Goal: Task Accomplishment & Management: Use online tool/utility

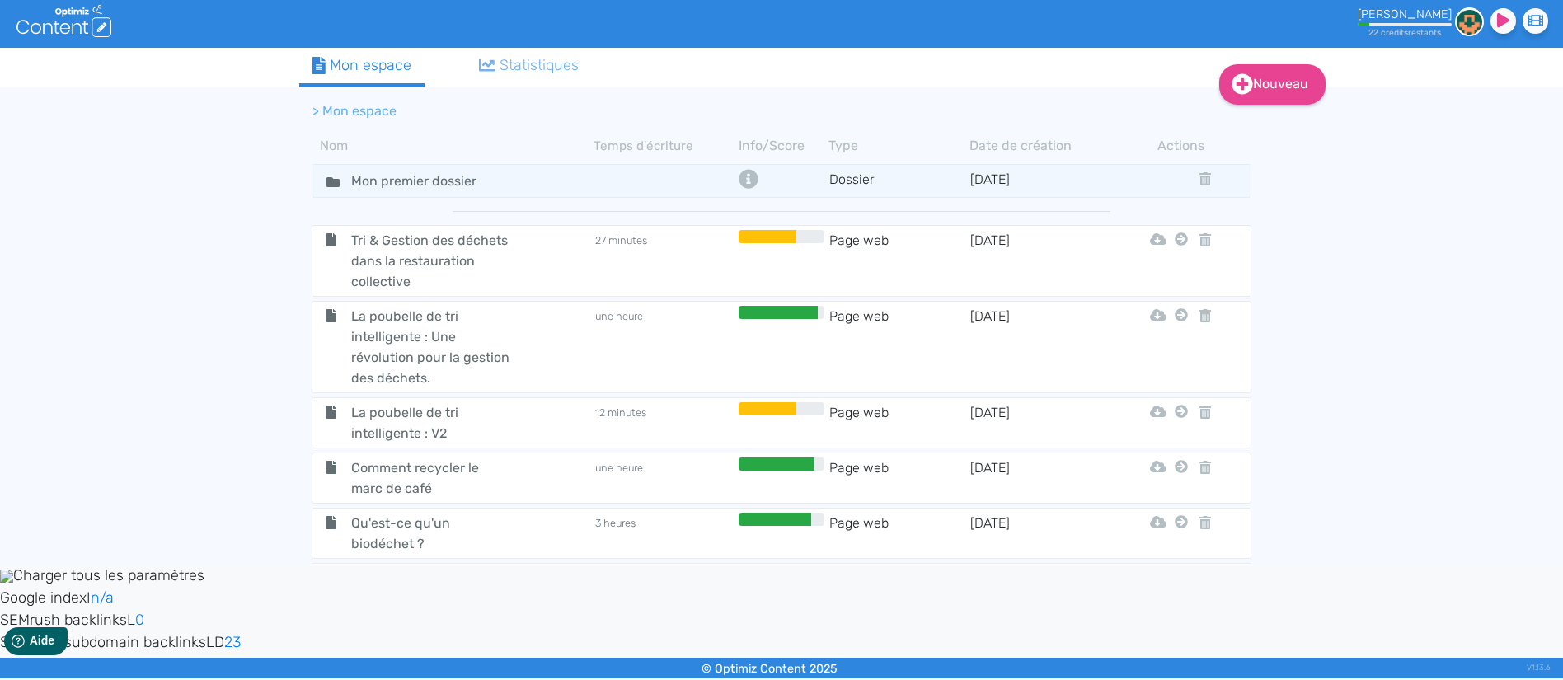
scroll to position [784, 0]
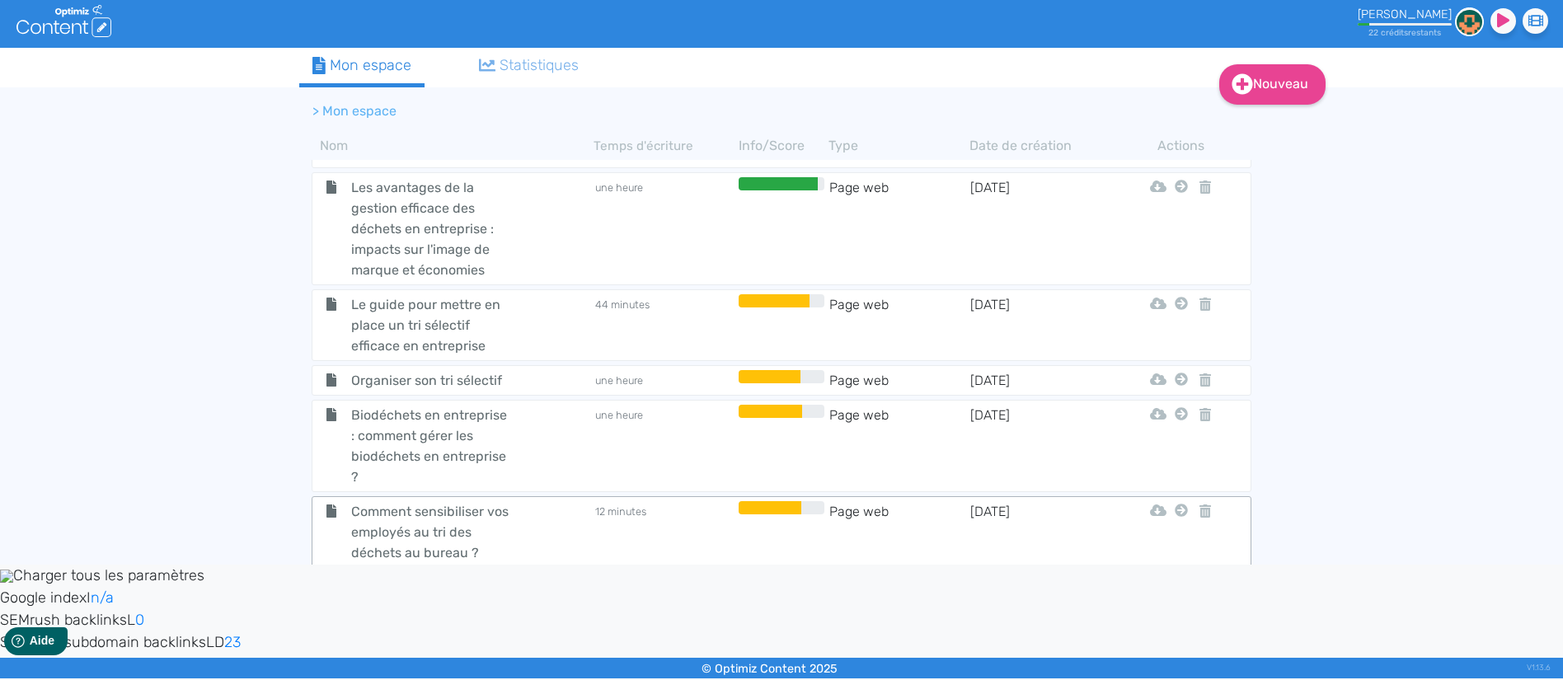
click at [681, 518] on td "12 minutes" at bounding box center [664, 532] width 141 height 62
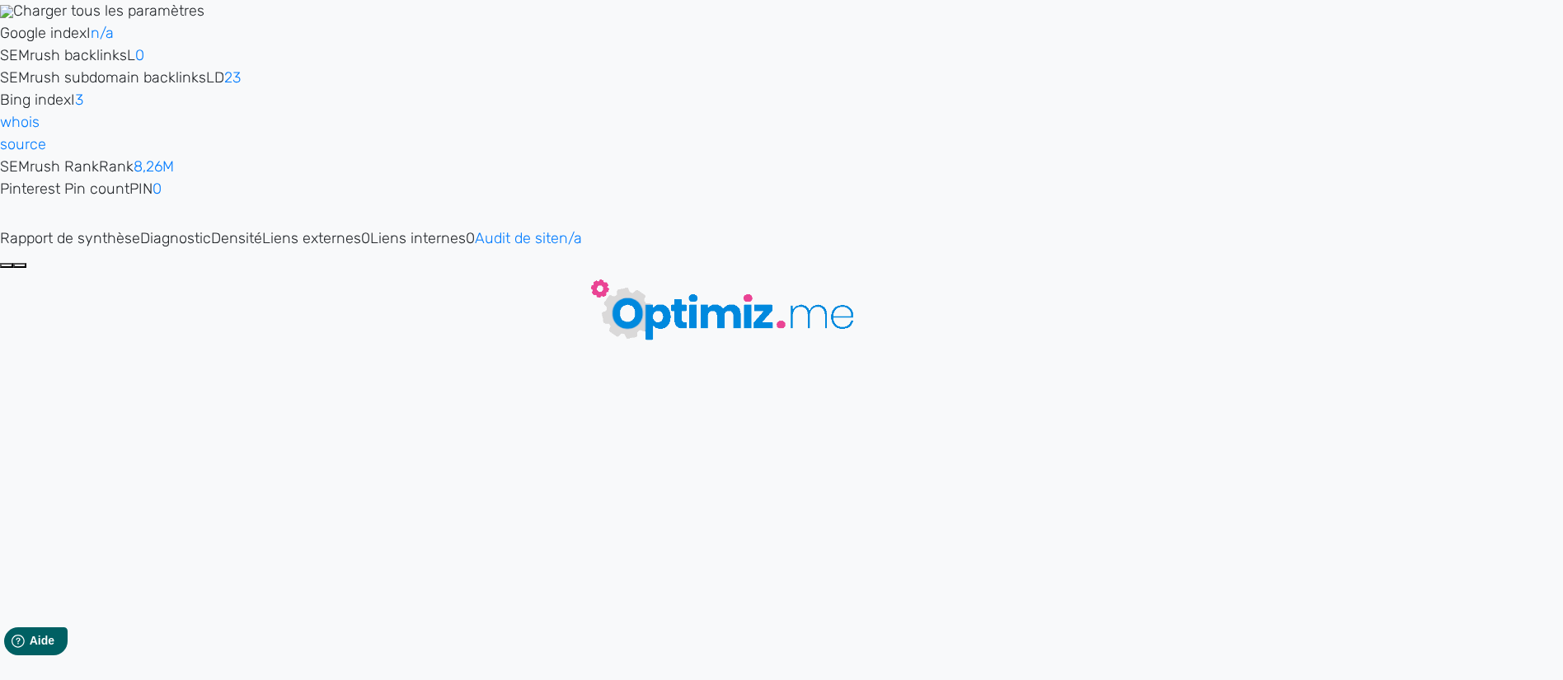
type input "Comment sensibiliser vos employés au tri des déchets au bureau ?"
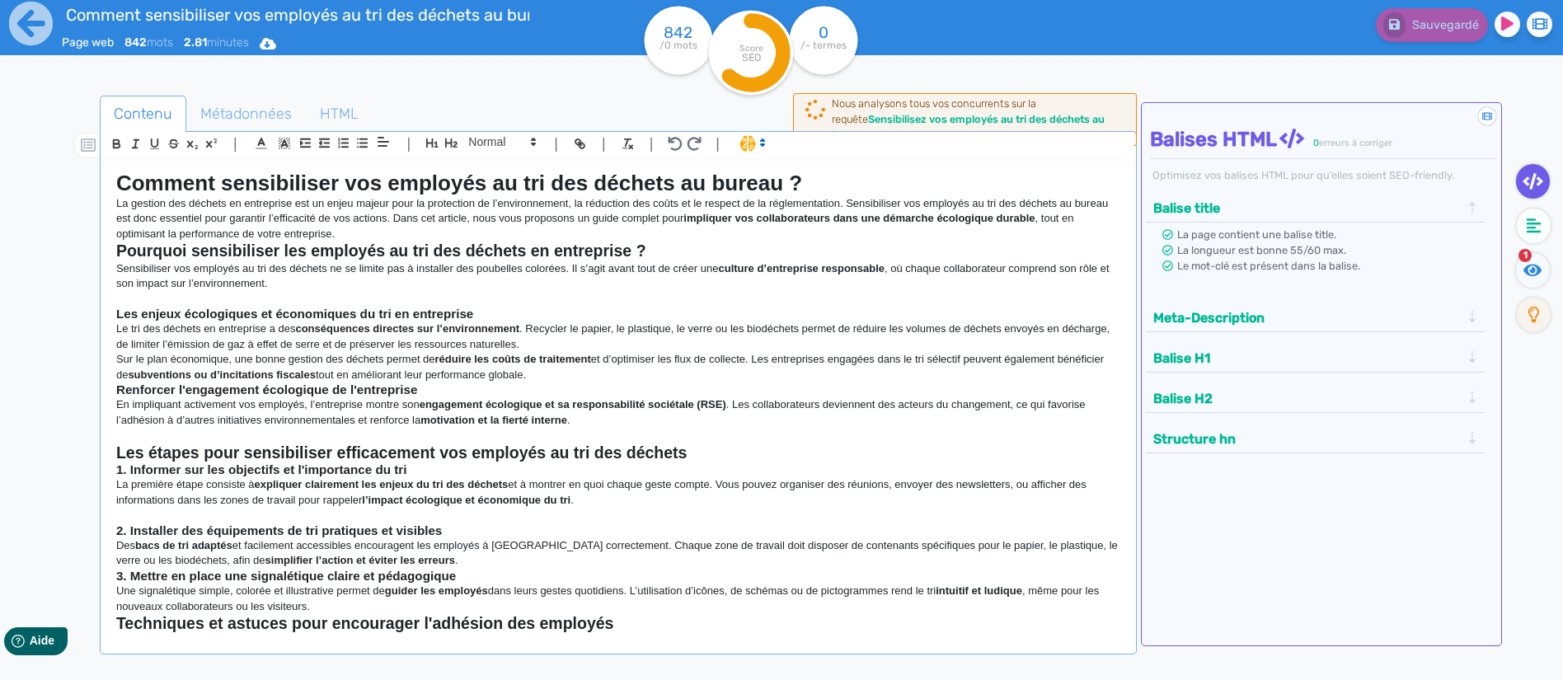
click at [359, 235] on p "La gestion des déchets en entreprise est un enjeu majeur pour la protection de …" at bounding box center [618, 218] width 1004 height 45
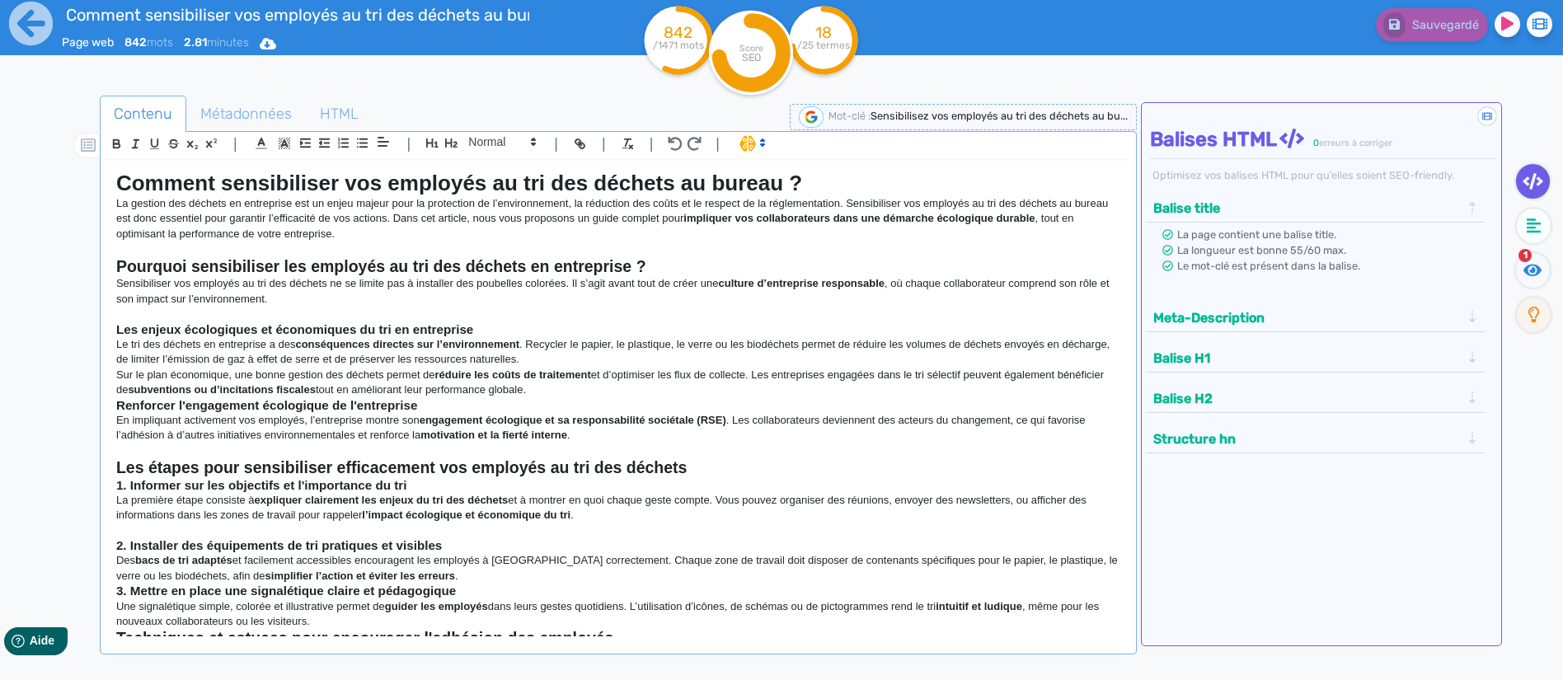
click at [847, 181] on h1 "Comment sensibiliser vos employés au tri des déchets au bureau ?" at bounding box center [618, 184] width 1004 height 26
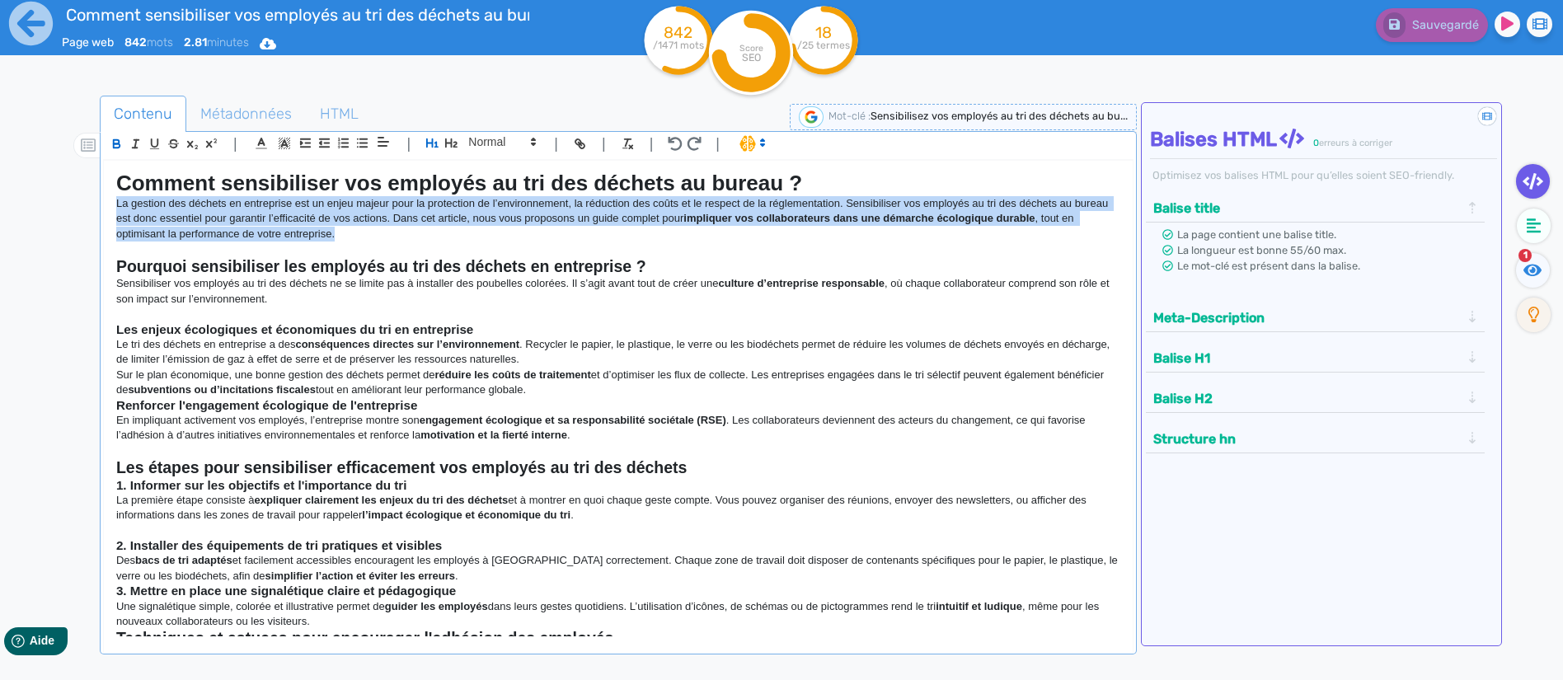
drag, startPoint x: 336, startPoint y: 232, endPoint x: 91, endPoint y: 207, distance: 246.9
click at [91, 207] on div "Contenu Métadonnées HTML | | H3 H4 H5 H6 Normal | | | | Comment sensibiliser vo…" at bounding box center [805, 436] width 1515 height 691
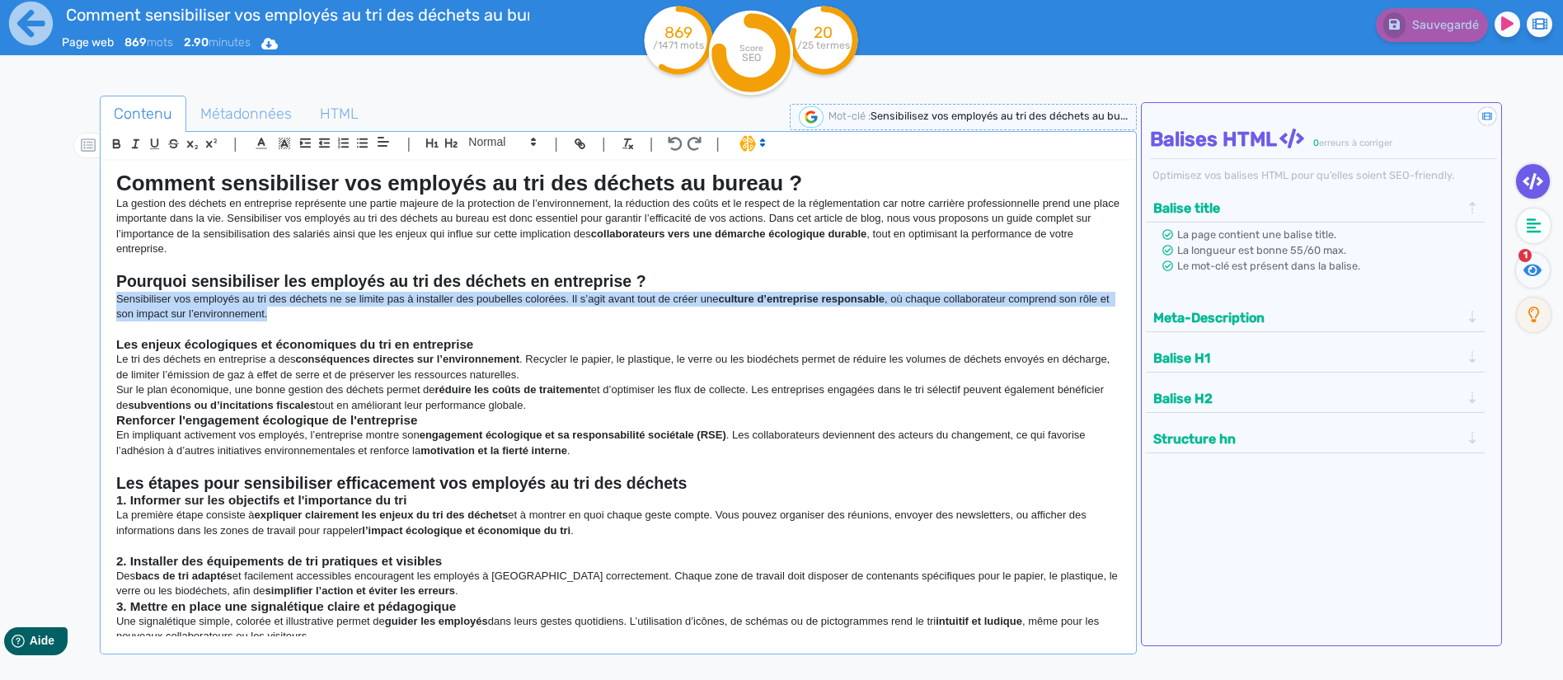
drag, startPoint x: 298, startPoint y: 312, endPoint x: 68, endPoint y: 303, distance: 230.2
click at [68, 303] on div "Contenu Métadonnées HTML | | H3 H4 H5 H6 Normal | | | | Comment sensibiliser vo…" at bounding box center [805, 436] width 1515 height 691
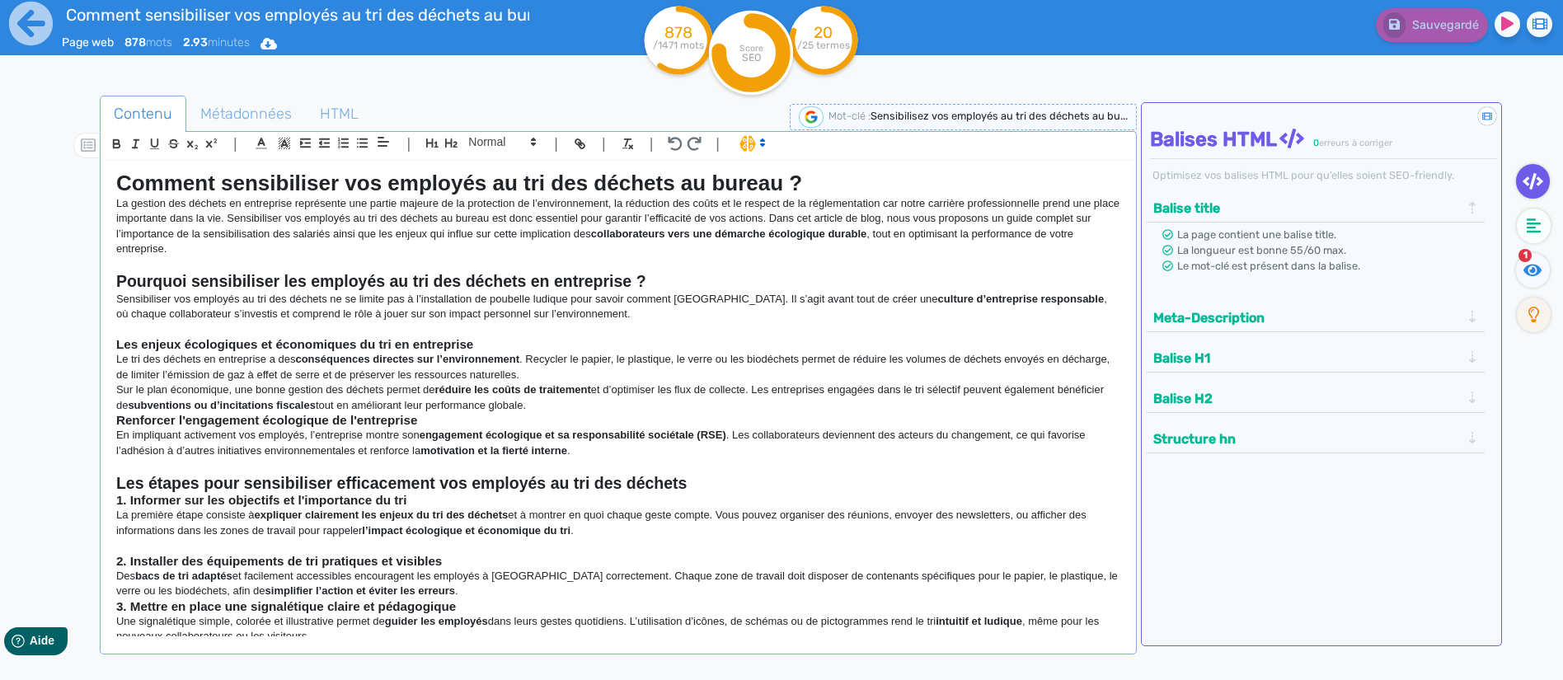
click at [616, 400] on p "Sur le plan économique, une bonne gestion des déchets permet de réduire les coû…" at bounding box center [618, 397] width 1004 height 30
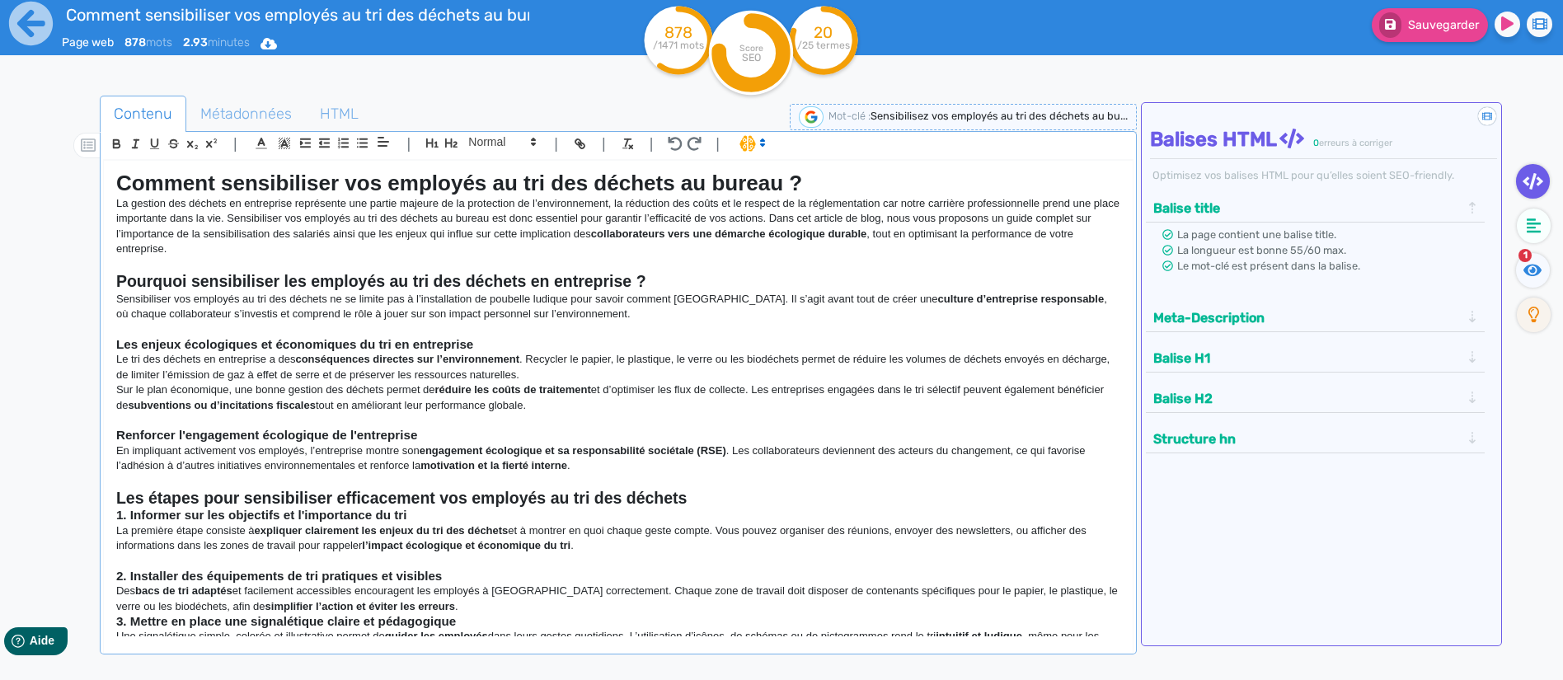
drag, startPoint x: 599, startPoint y: 403, endPoint x: 104, endPoint y: 364, distance: 497.0
click at [104, 364] on div "Comment sensibiliser vos employés au tri des déchets au bureau ? La gestion des…" at bounding box center [618, 399] width 1029 height 476
click at [613, 365] on p "Le tri des déchets en entreprise entraîne des conséquences directes sur l’envir…" at bounding box center [618, 367] width 1004 height 30
click at [593, 373] on p "Le tri des déchets en entreprise entraîne des conséquences directes sur l’envir…" at bounding box center [618, 367] width 1004 height 30
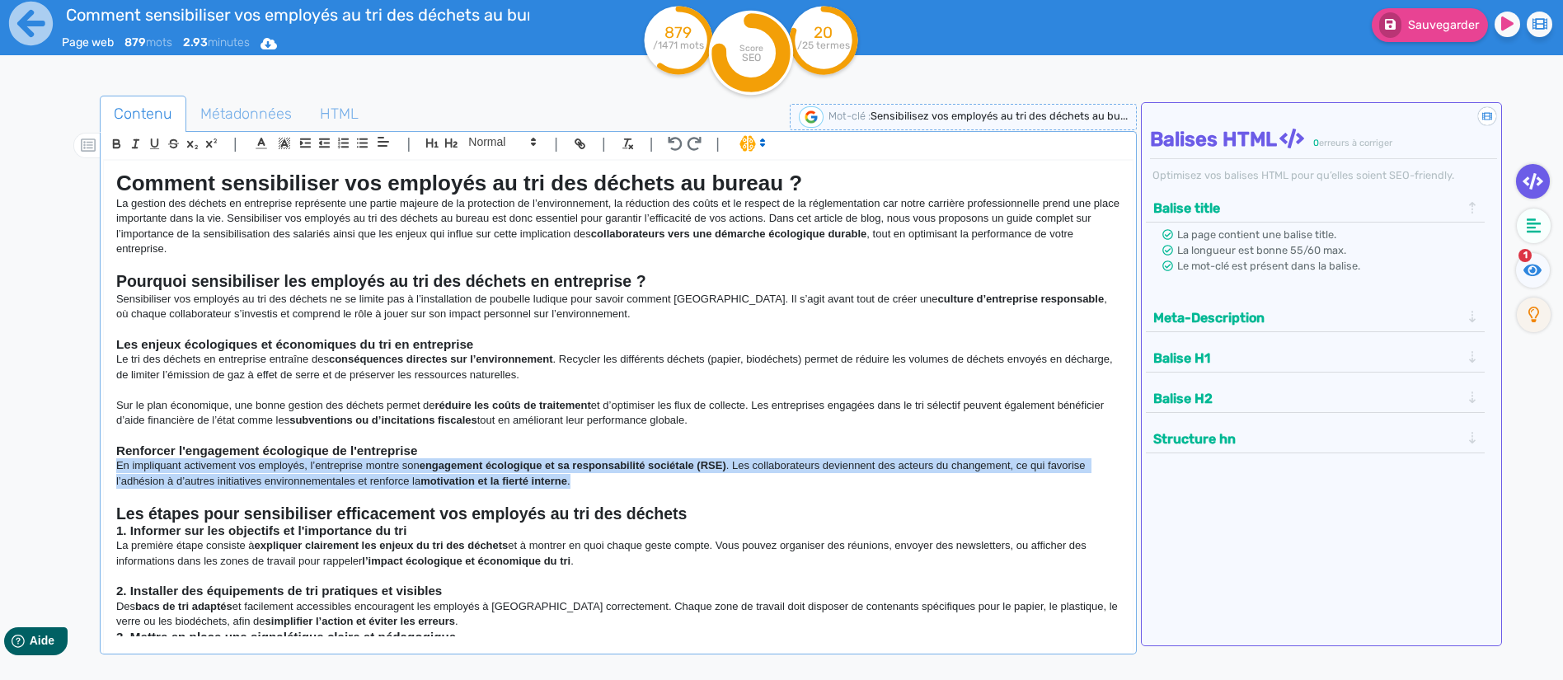
drag, startPoint x: 615, startPoint y: 484, endPoint x: 71, endPoint y: 463, distance: 544.4
click at [71, 463] on div "Contenu Métadonnées HTML | | H3 H4 H5 H6 Normal | | | | Comment sensibiliser vo…" at bounding box center [805, 436] width 1515 height 691
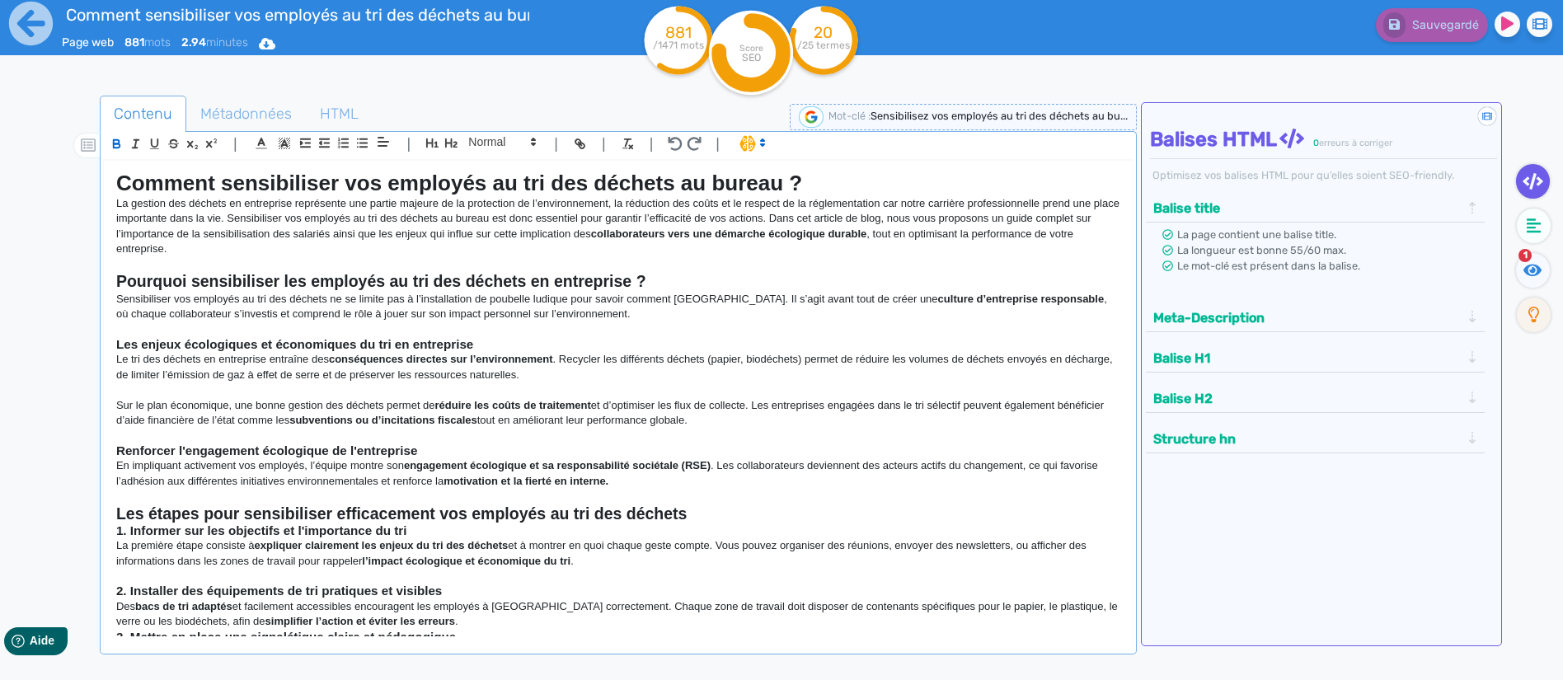
scroll to position [165, 0]
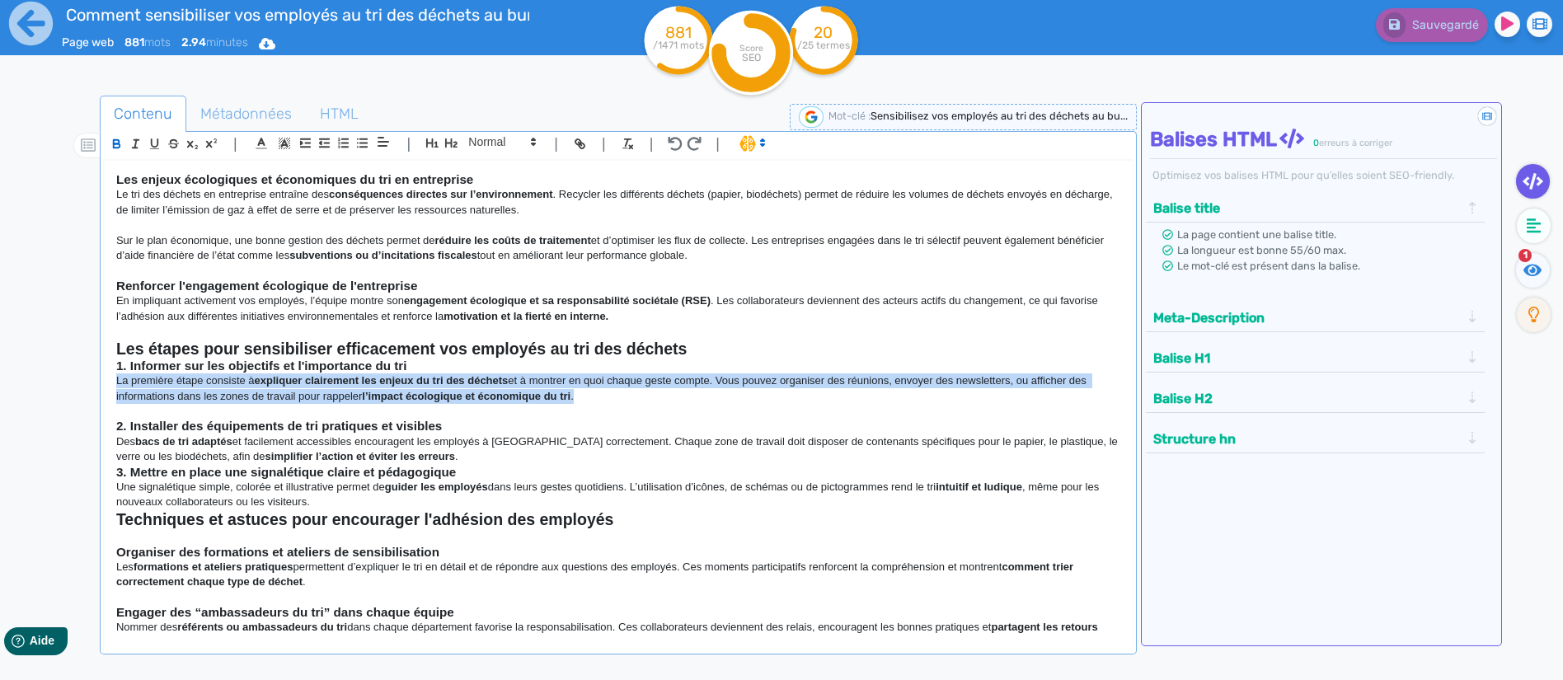
drag, startPoint x: 588, startPoint y: 400, endPoint x: 82, endPoint y: 386, distance: 505.5
click at [82, 386] on div "Contenu Métadonnées HTML | | H3 H4 H5 H6 Normal | | | | Comment sensibiliser vo…" at bounding box center [805, 436] width 1515 height 691
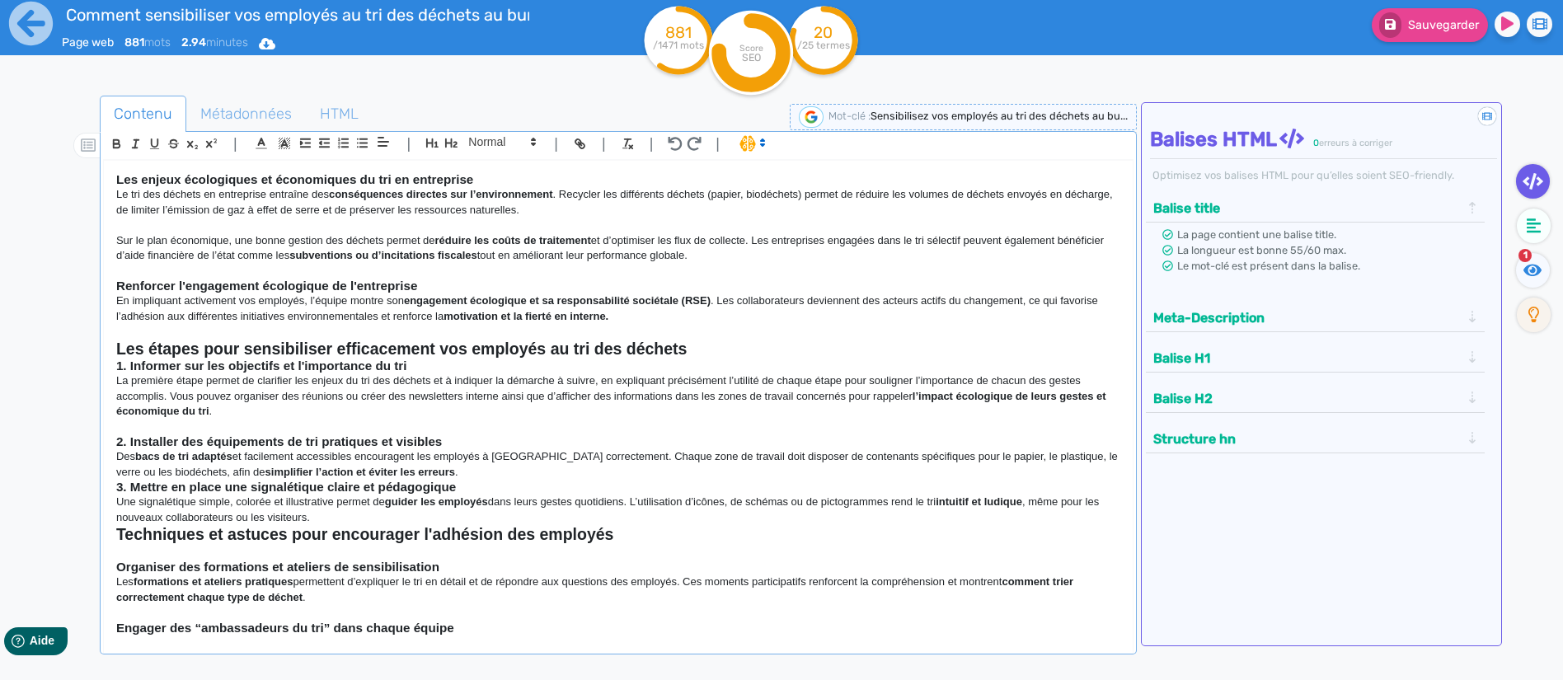
click at [724, 352] on h2 "Les étapes pour sensibiliser efficacement vos employés au tri des déchets" at bounding box center [618, 349] width 1004 height 19
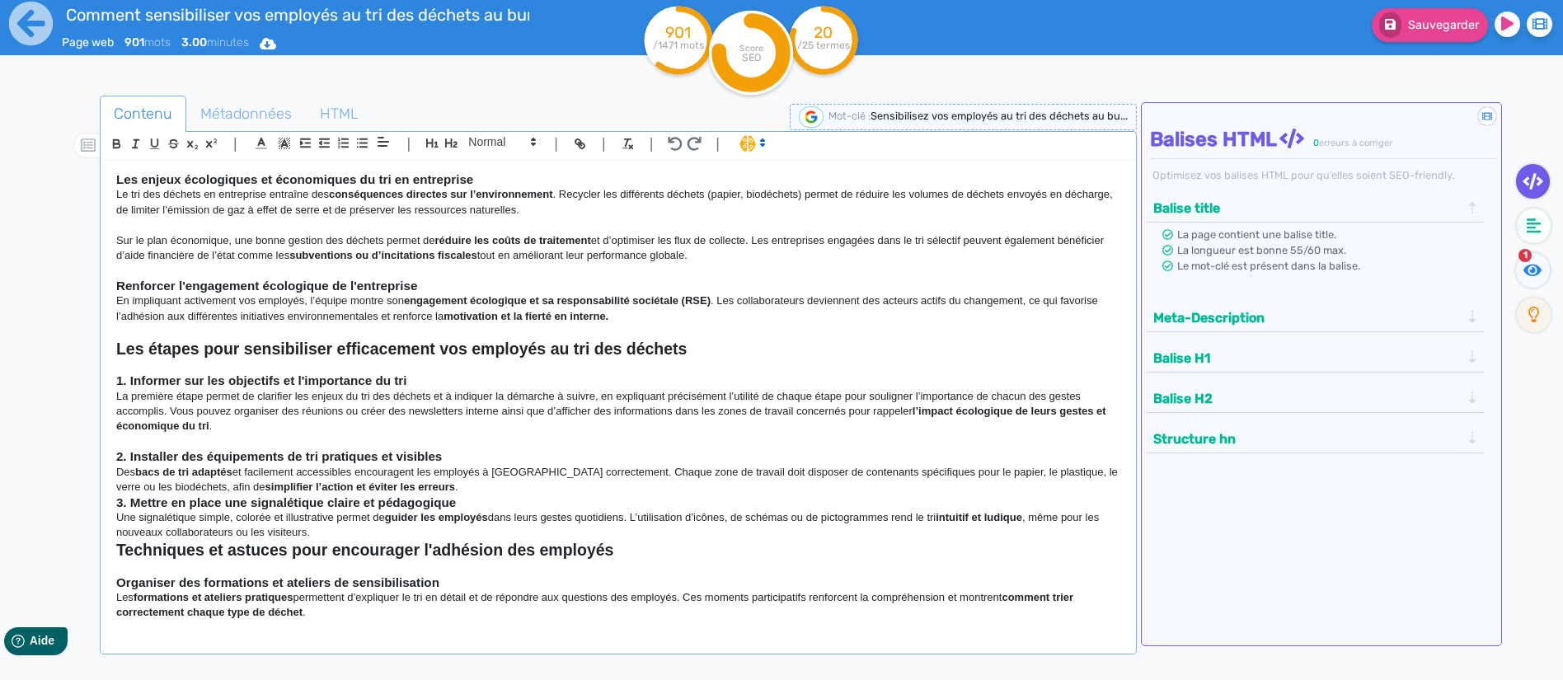
click at [435, 485] on p "Des bacs de tri adaptés et facilement accessibles encouragent les employés à [G…" at bounding box center [618, 480] width 1004 height 30
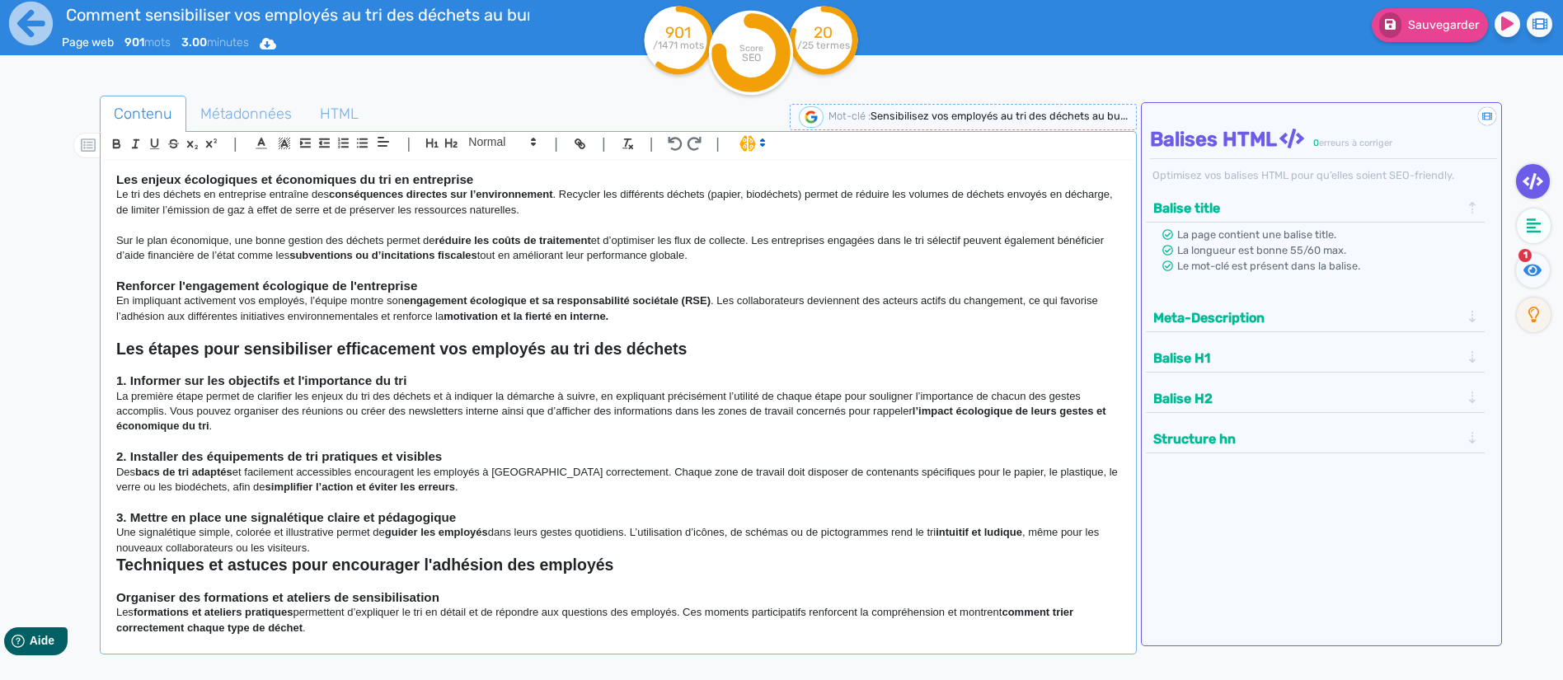
click at [380, 548] on p "Une signalétique simple, colorée et illustrative permet de guider les employés …" at bounding box center [618, 540] width 1004 height 30
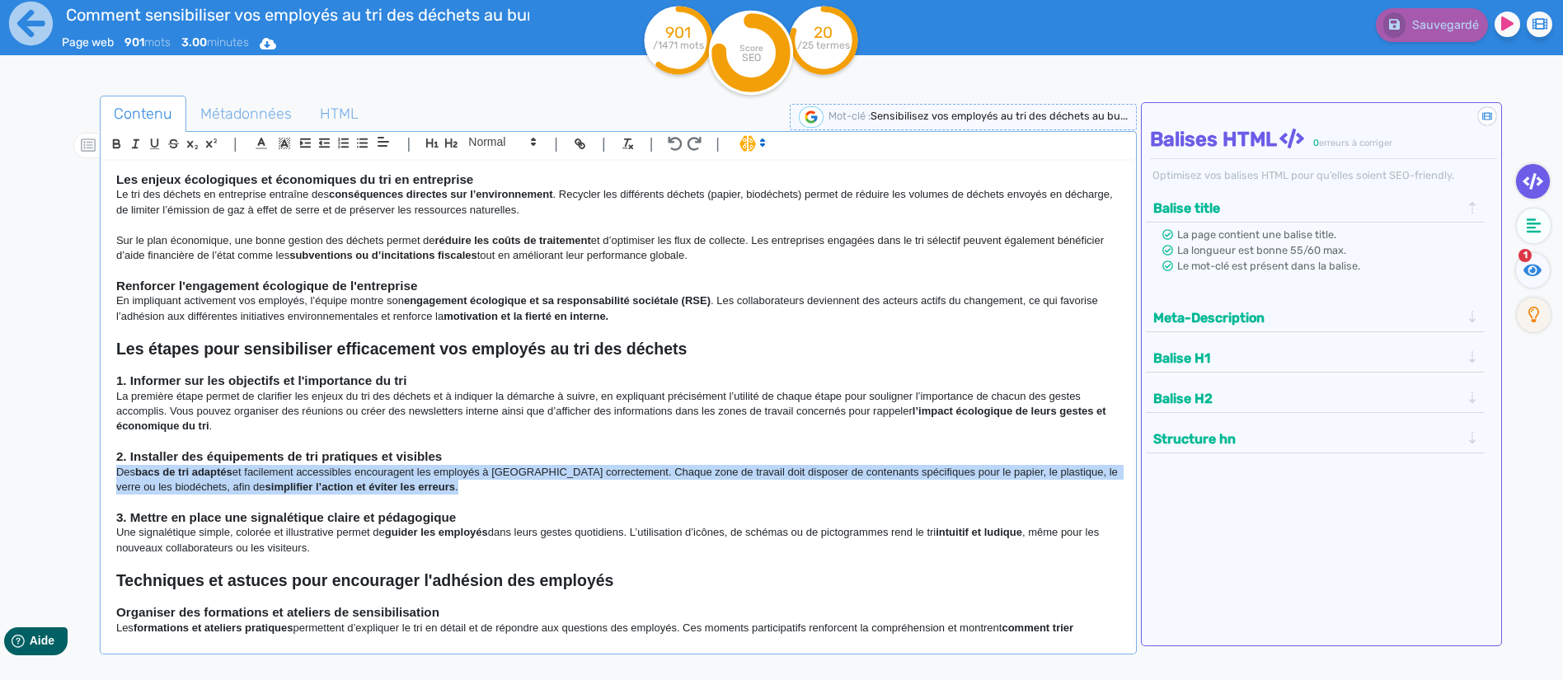
drag, startPoint x: 448, startPoint y: 486, endPoint x: 96, endPoint y: 478, distance: 352.1
click at [96, 478] on div "Contenu Métadonnées HTML | | H3 H4 H5 H6 Normal | | | | Comment sensibiliser vo…" at bounding box center [805, 436] width 1515 height 691
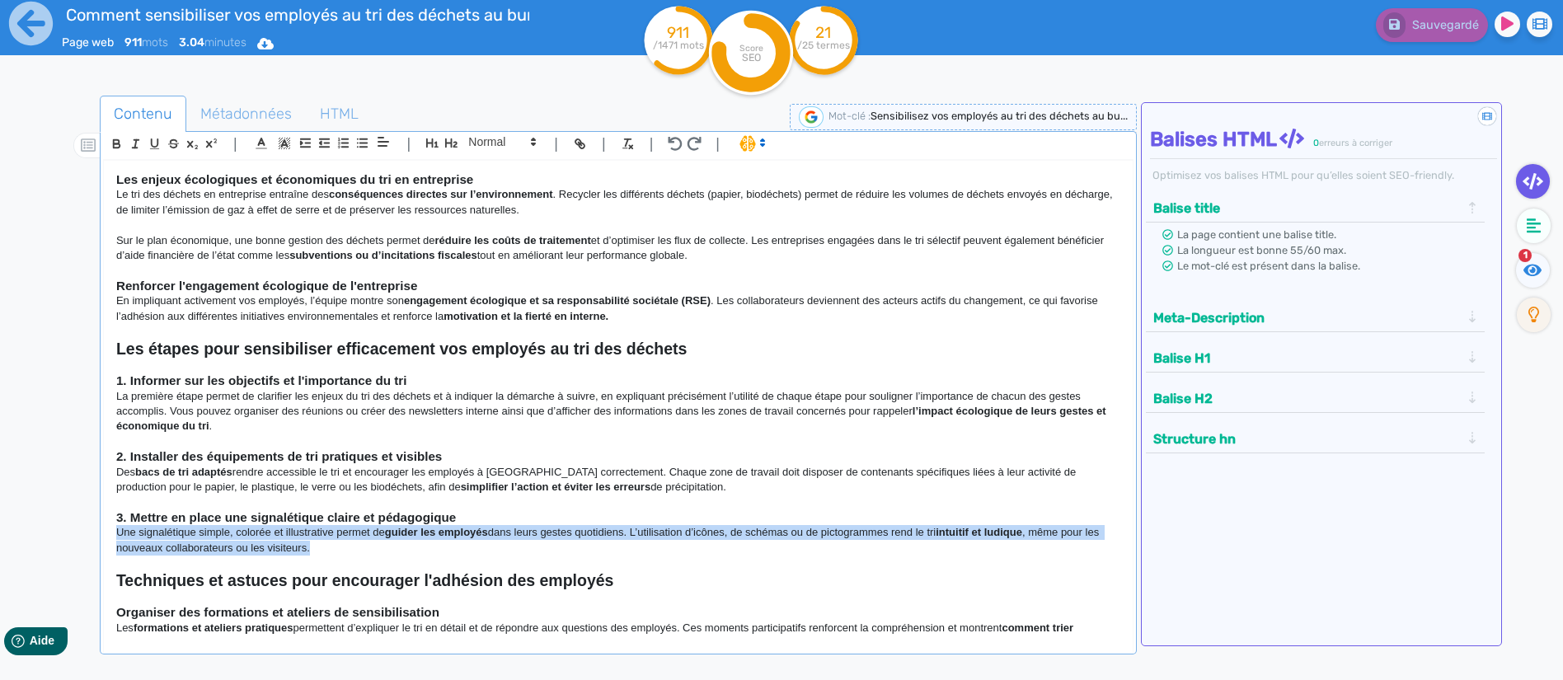
drag, startPoint x: 345, startPoint y: 547, endPoint x: 87, endPoint y: 532, distance: 258.4
click at [87, 532] on div "Contenu Métadonnées HTML | | H3 H4 H5 H6 Normal | | | | Comment sensibiliser vo…" at bounding box center [805, 436] width 1515 height 691
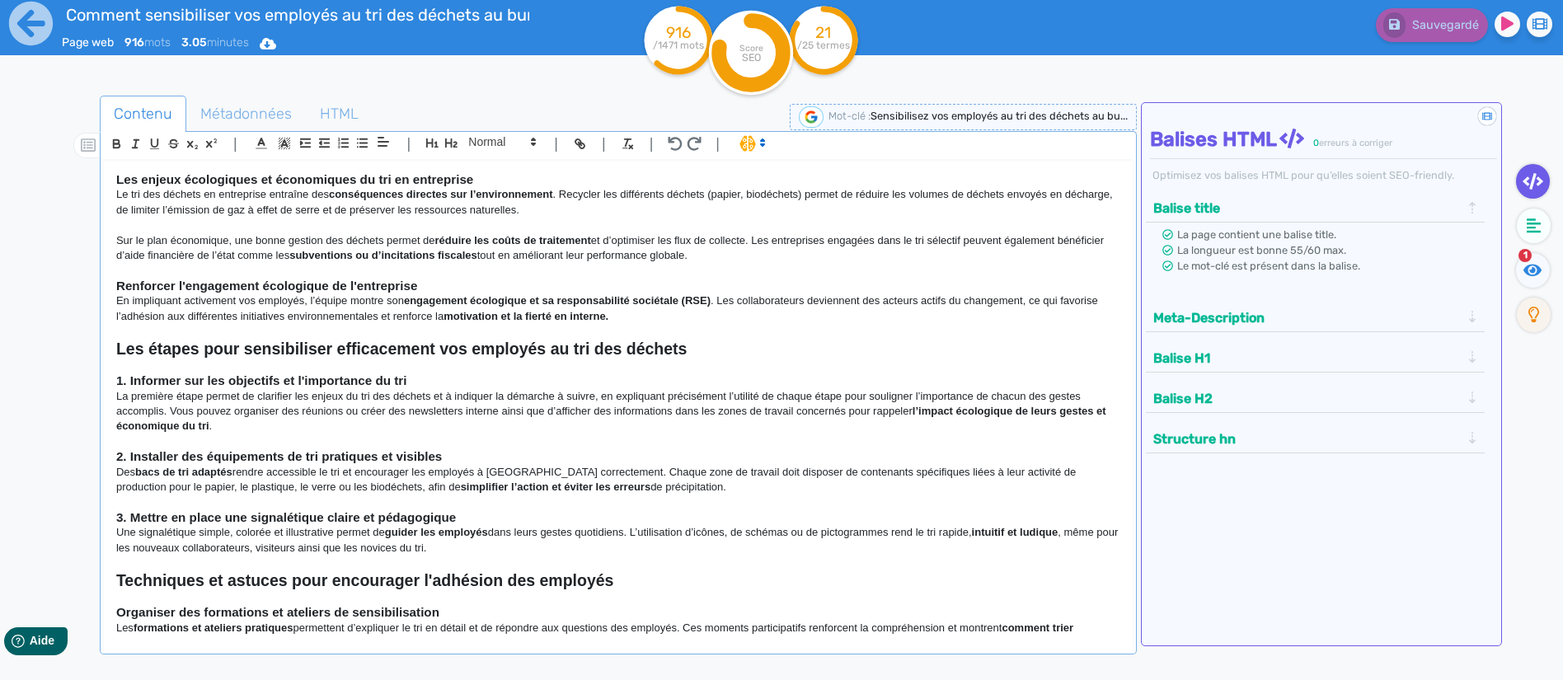
click at [636, 539] on p "Une signalétique simple, colorée et illustrative permet de guider les employés …" at bounding box center [618, 540] width 1004 height 30
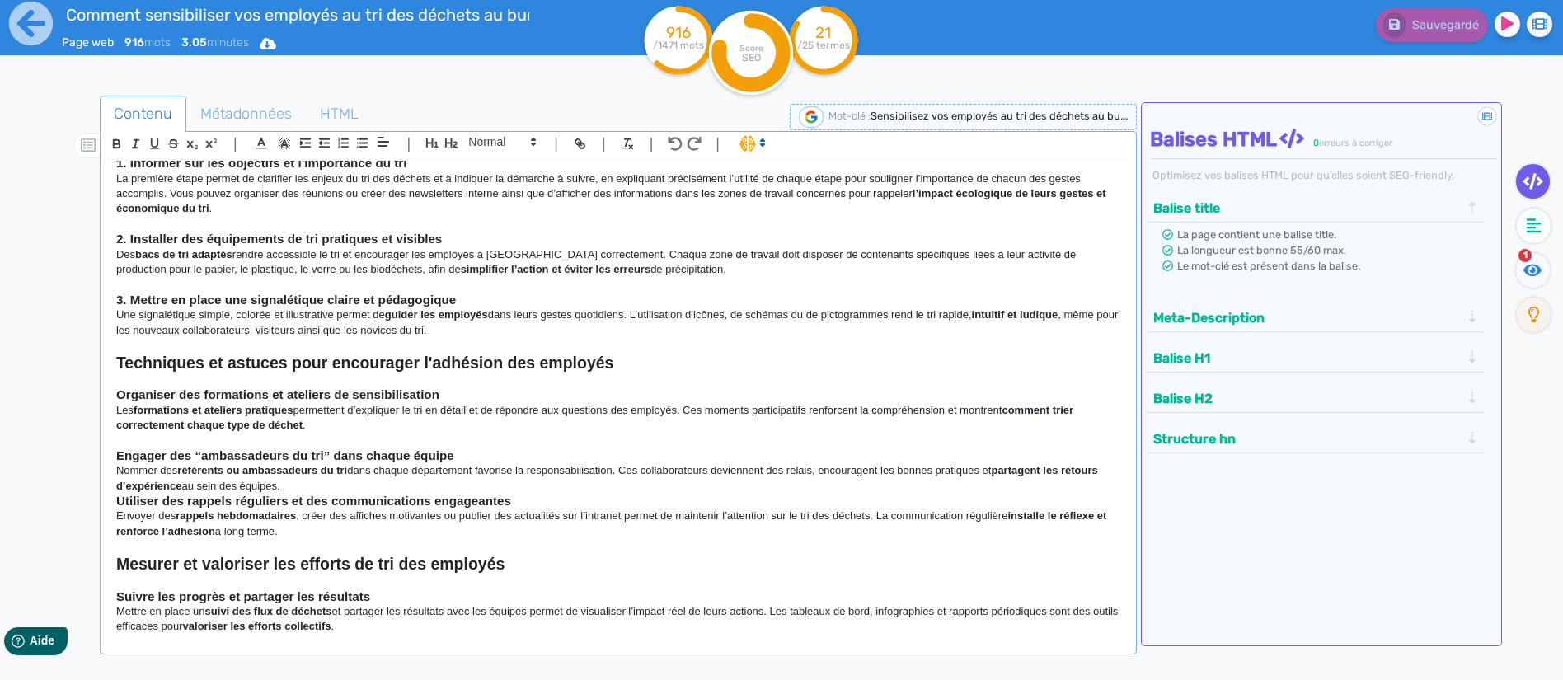
scroll to position [412, 0]
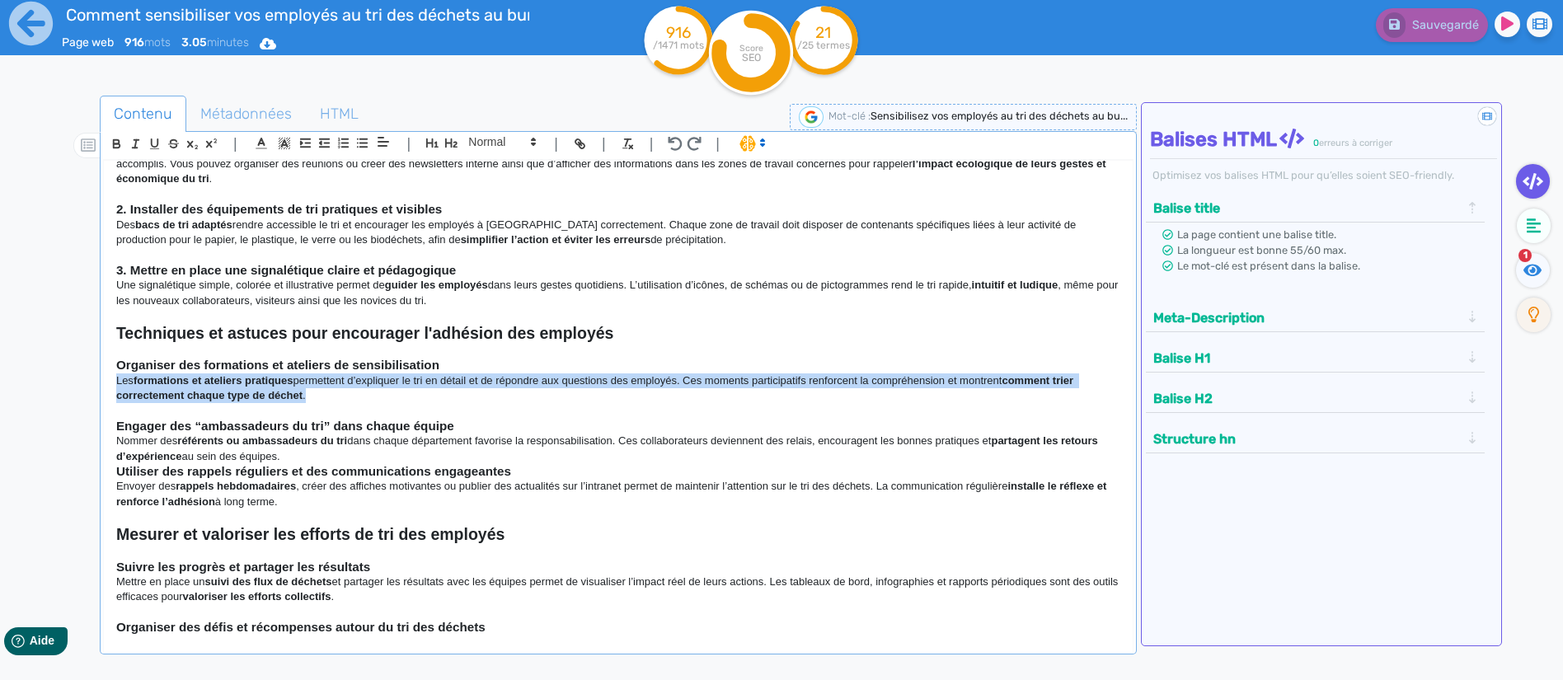
drag, startPoint x: 326, startPoint y: 391, endPoint x: 95, endPoint y: 387, distance: 230.8
click at [95, 387] on div "Contenu Métadonnées HTML | | H3 H4 H5 H6 Normal | | | | Comment sensibiliser vo…" at bounding box center [805, 436] width 1515 height 691
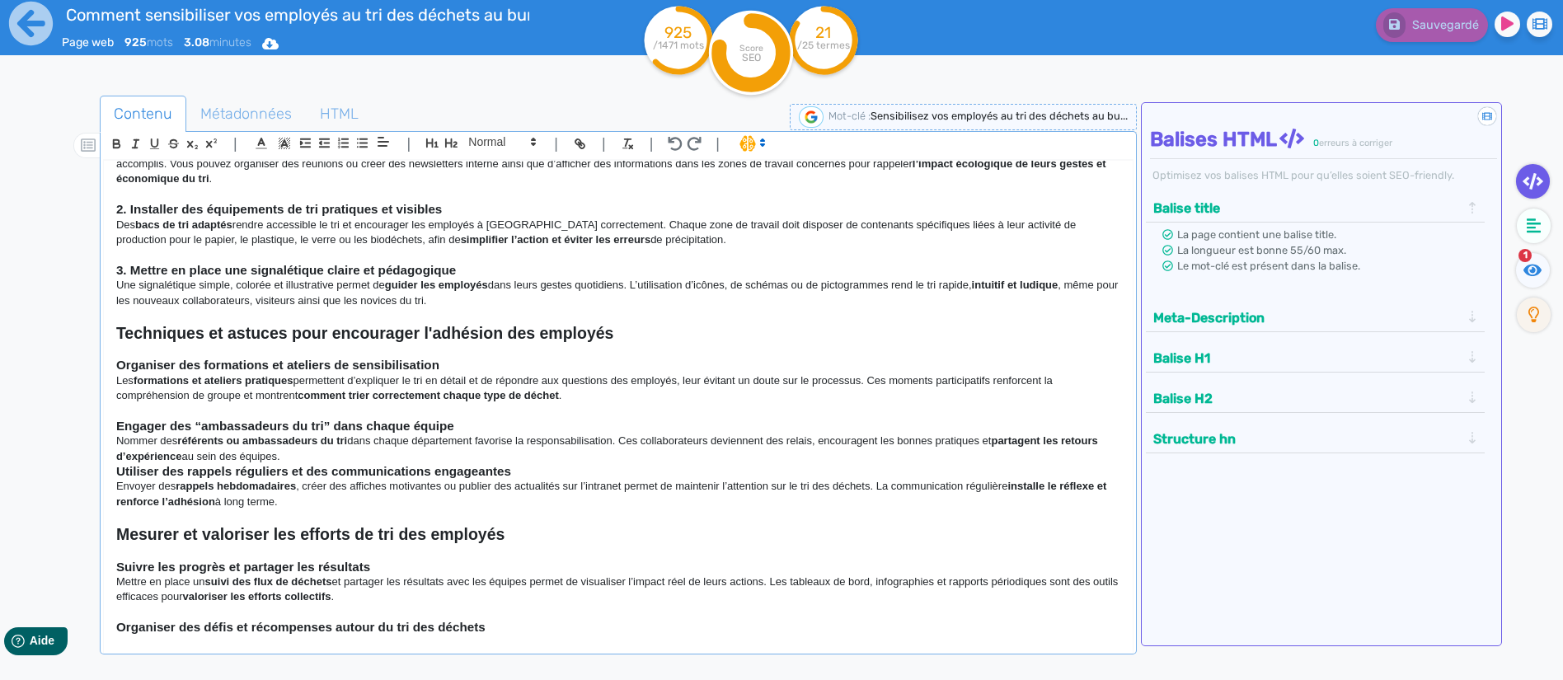
click at [307, 451] on p "[PERSON_NAME] des référents ou ambassadeurs du tri dans chaque département favo…" at bounding box center [618, 449] width 1004 height 30
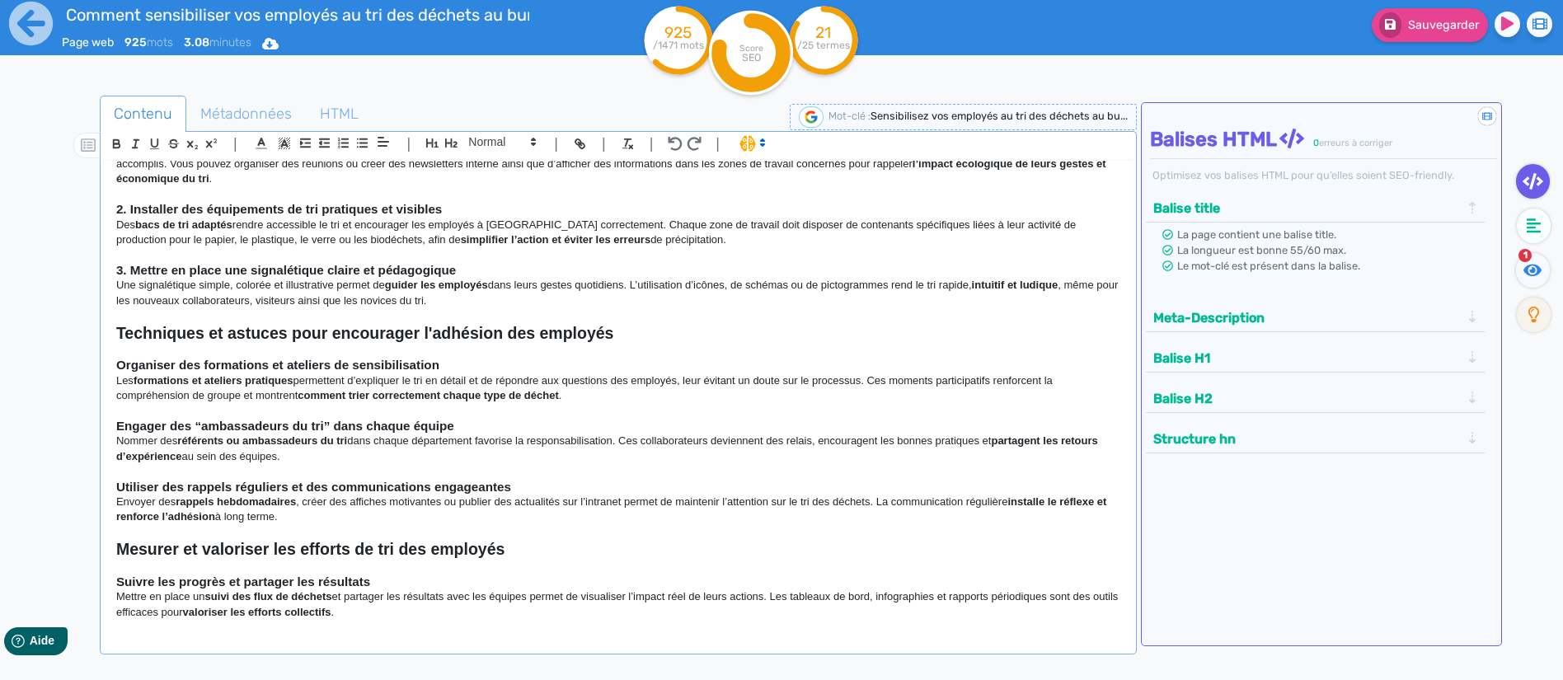
drag, startPoint x: 307, startPoint y: 454, endPoint x: 86, endPoint y: 441, distance: 222.1
click at [86, 441] on div "Contenu Métadonnées HTML | | H3 H4 H5 H6 Normal | | | | Comment sensibiliser vo…" at bounding box center [805, 436] width 1515 height 691
drag, startPoint x: 335, startPoint y: 515, endPoint x: 74, endPoint y: 500, distance: 261.7
click at [74, 500] on div "Contenu Métadonnées HTML | | H3 H4 H5 H6 Normal | | | | Comment sensibiliser vo…" at bounding box center [805, 436] width 1515 height 691
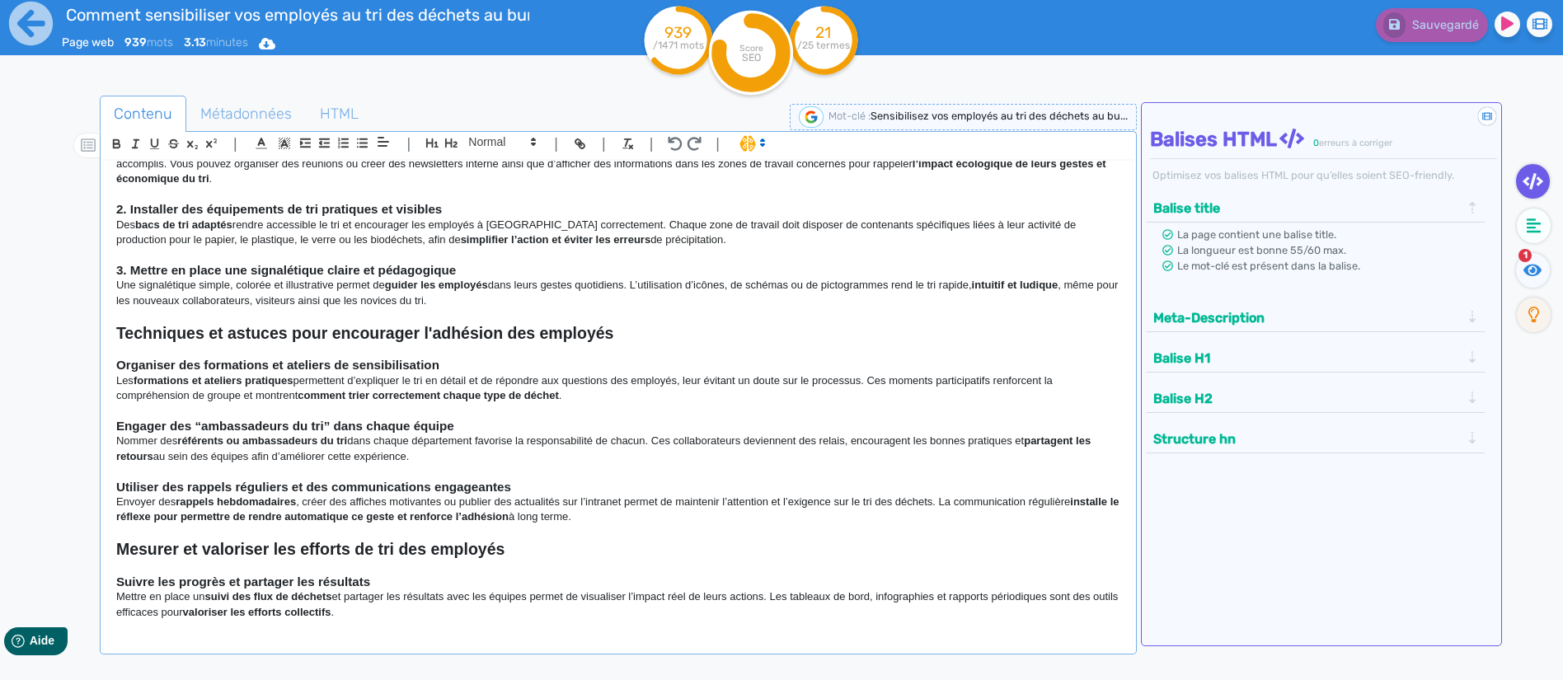
scroll to position [659, 0]
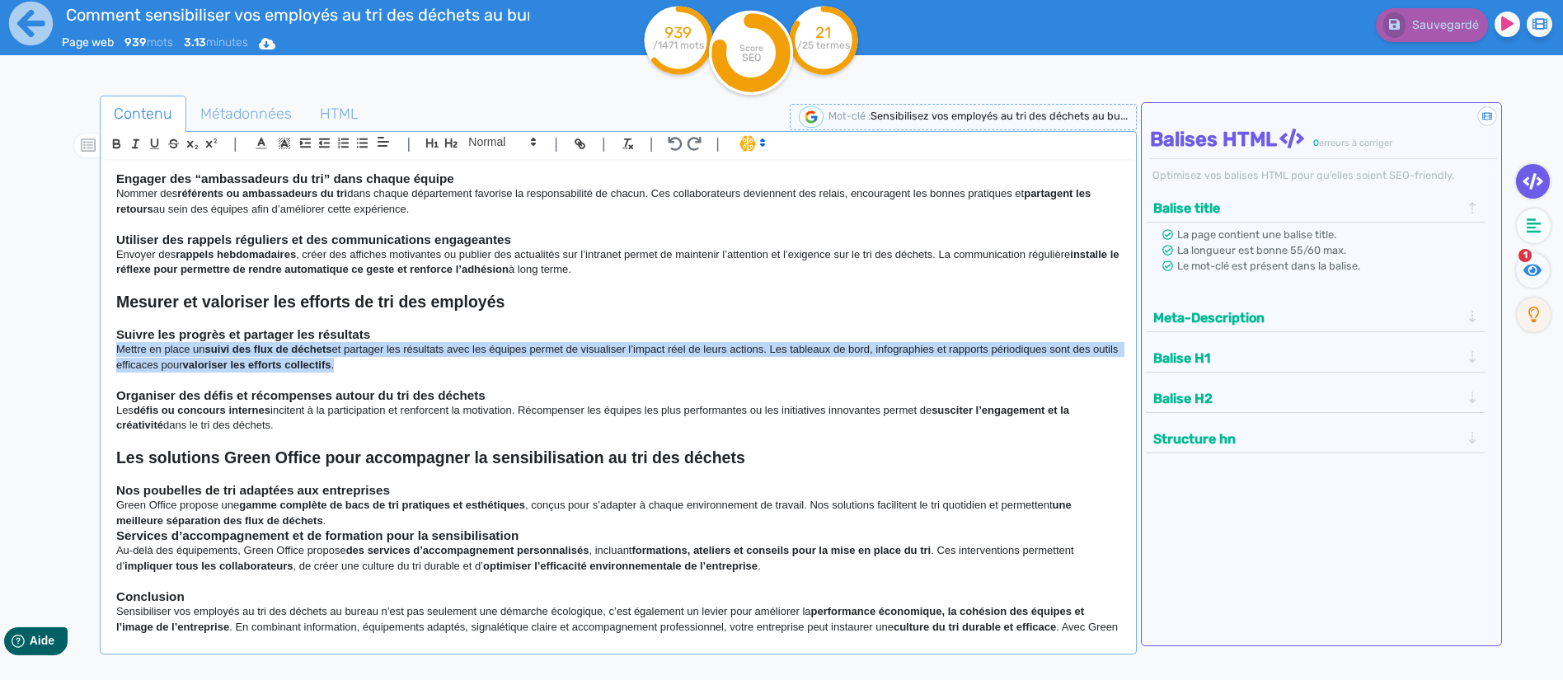
drag, startPoint x: 402, startPoint y: 361, endPoint x: 95, endPoint y: 346, distance: 307.8
click at [95, 346] on div "Contenu Métadonnées HTML | | H3 H4 H5 H6 Normal | | | | Comment sensibiliser vo…" at bounding box center [805, 436] width 1515 height 691
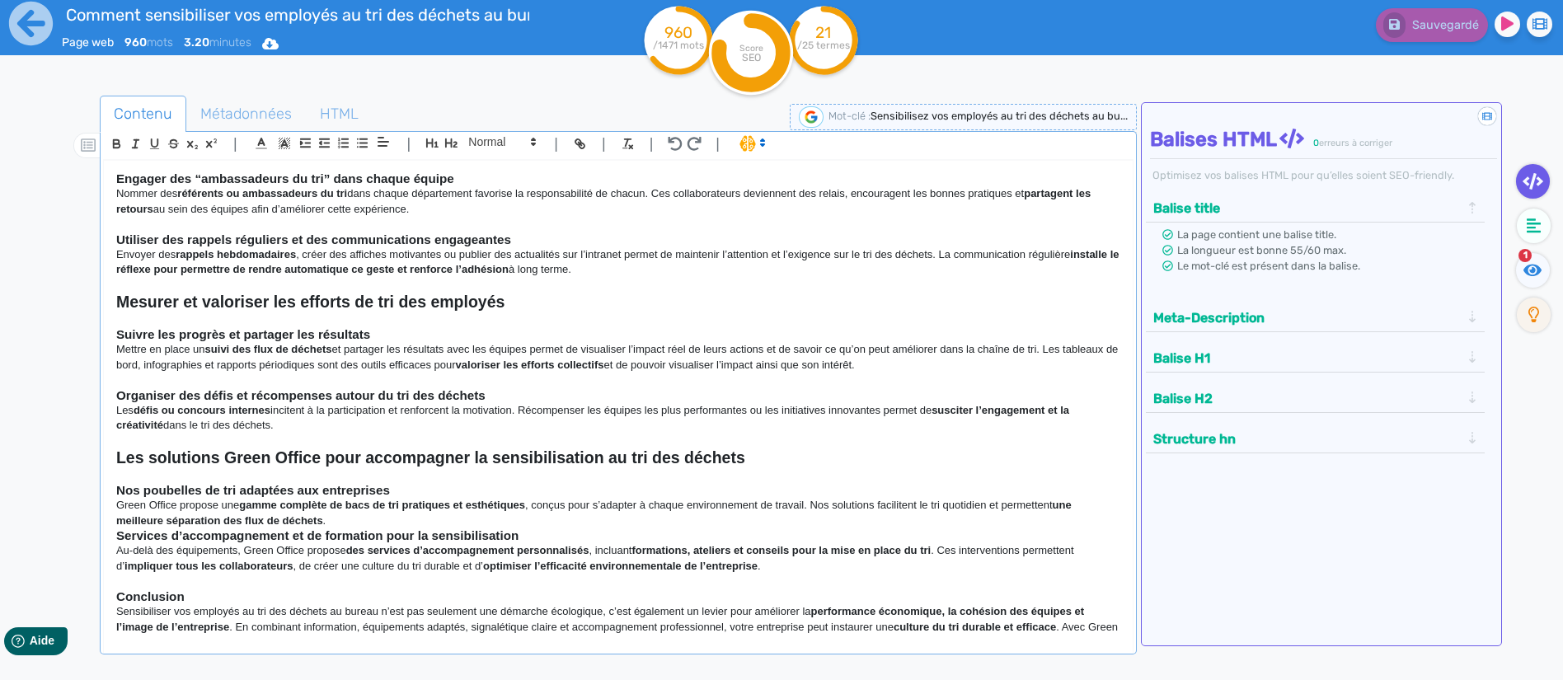
drag, startPoint x: 282, startPoint y: 422, endPoint x: 94, endPoint y: 410, distance: 188.3
click at [94, 410] on div "Contenu Métadonnées HTML | | H3 H4 H5 H6 Normal | | | | Comment sensibiliser vo…" at bounding box center [805, 436] width 1515 height 691
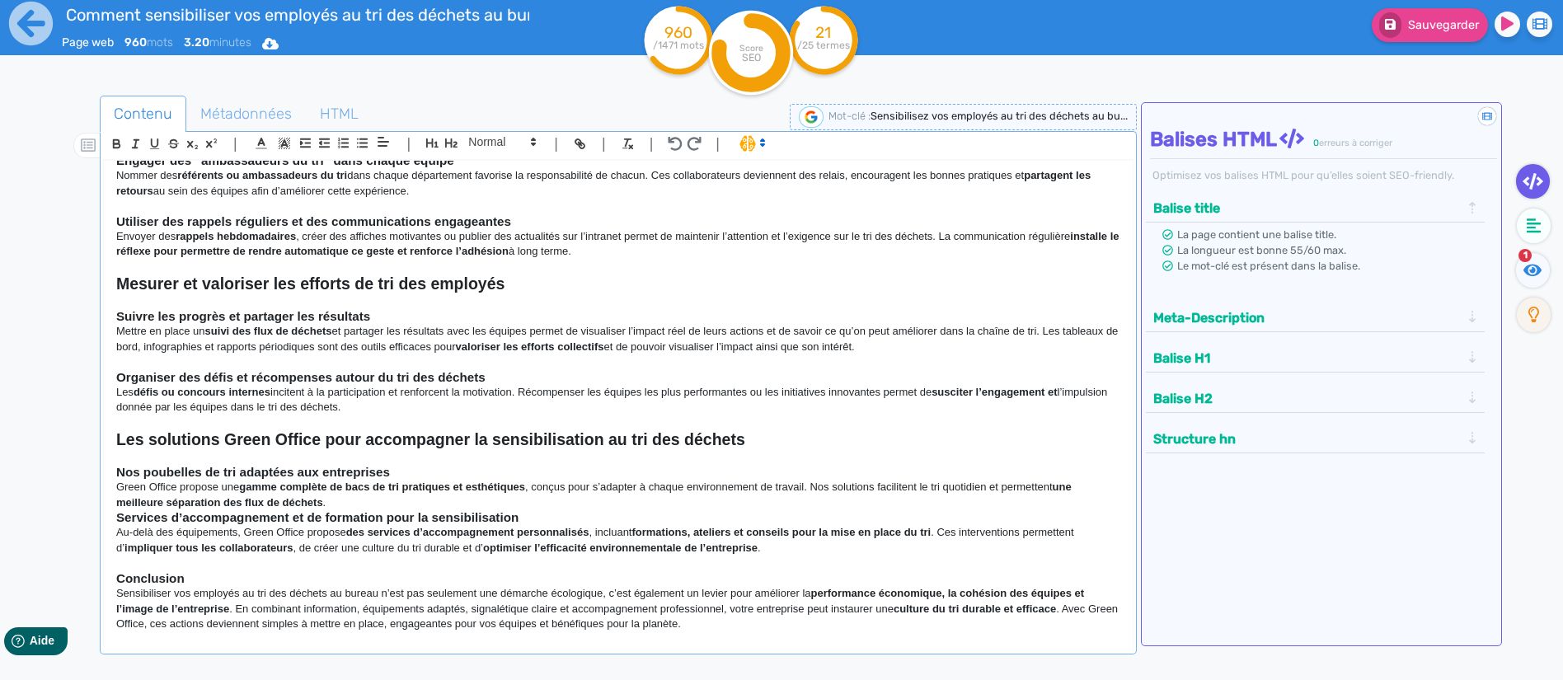
scroll to position [683, 0]
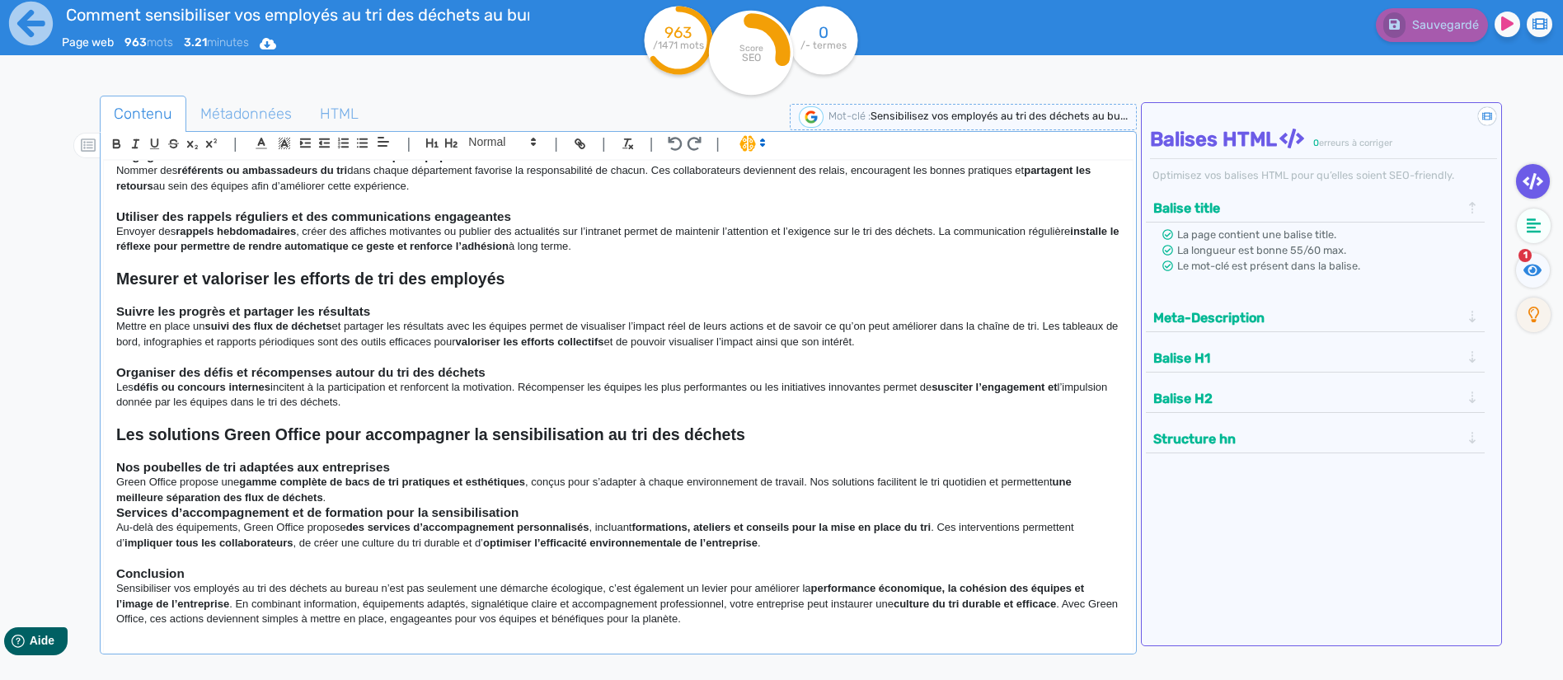
click at [357, 497] on p "Green Office propose une gamme complète de bacs de tri pratiques et esthétiques…" at bounding box center [618, 490] width 1004 height 30
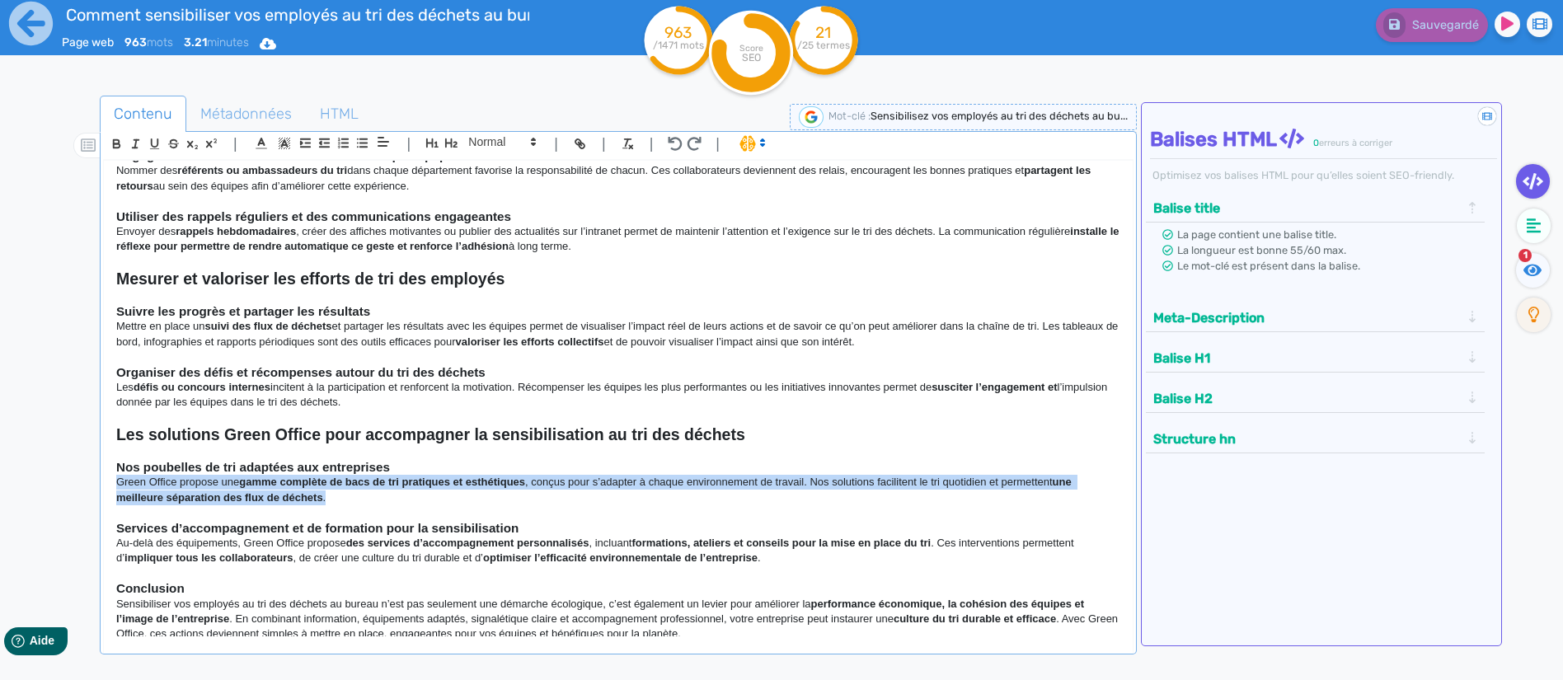
drag, startPoint x: 350, startPoint y: 500, endPoint x: 21, endPoint y: 482, distance: 329.4
click at [21, 482] on div "Comment sensibiliser vos employés au tri des déchets au bureau ? Page web 963 m…" at bounding box center [781, 390] width 1563 height 784
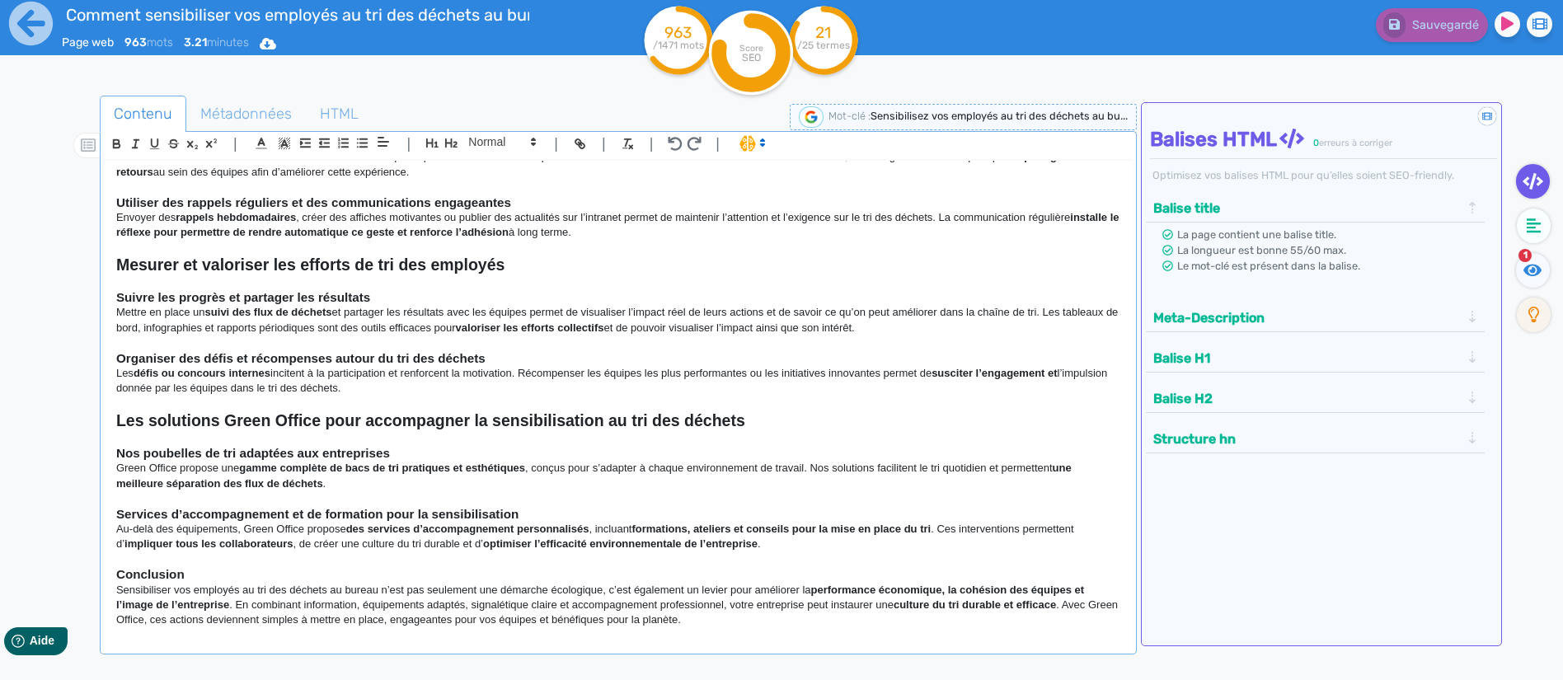
scroll to position [697, 0]
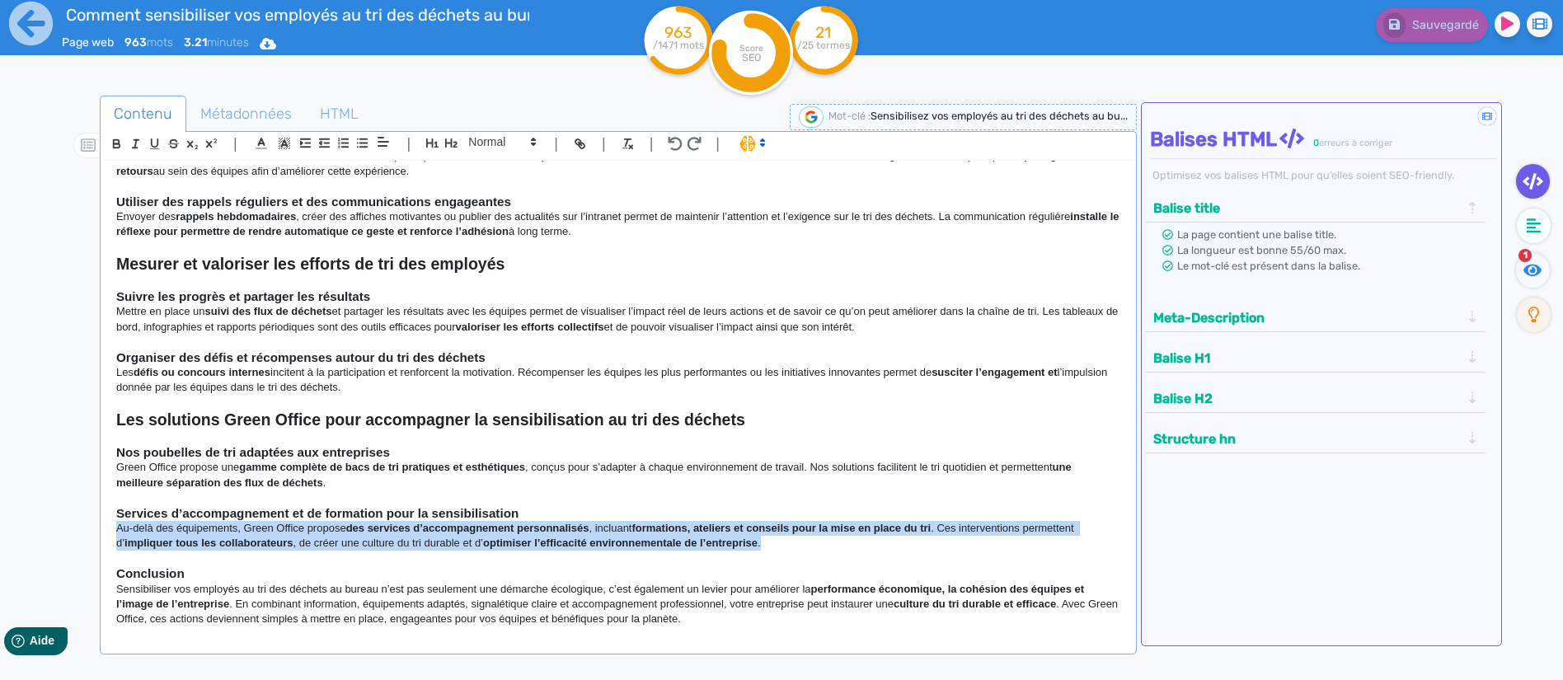
drag, startPoint x: 806, startPoint y: 537, endPoint x: 83, endPoint y: 525, distance: 723.0
click at [83, 525] on div "Contenu Métadonnées HTML | | H3 H4 H5 H6 Normal | | | | Comment sensibiliser vo…" at bounding box center [805, 436] width 1515 height 691
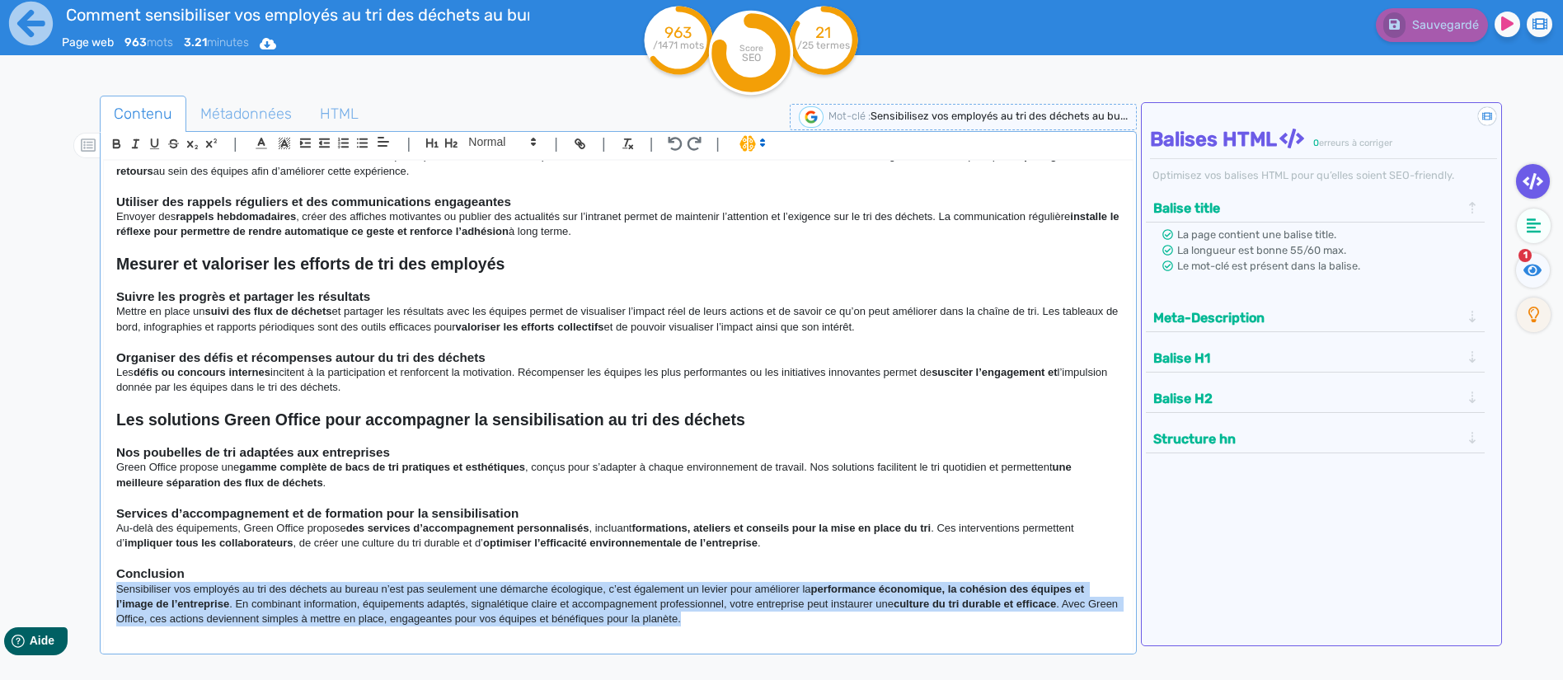
drag, startPoint x: 720, startPoint y: 611, endPoint x: 89, endPoint y: 589, distance: 631.0
click at [89, 589] on div "Contenu Métadonnées HTML | | H3 H4 H5 H6 Normal | | | | Comment sensibiliser vo…" at bounding box center [805, 436] width 1515 height 691
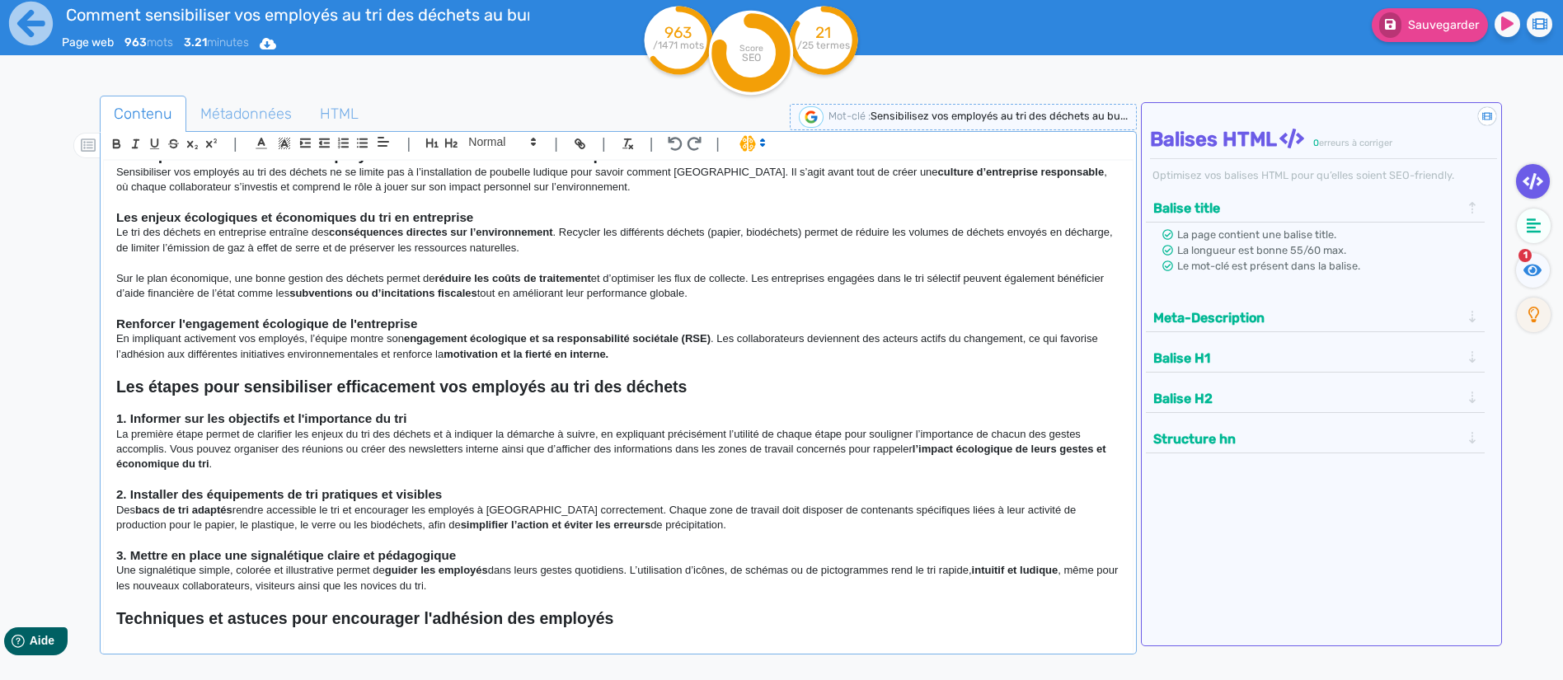
scroll to position [0, 0]
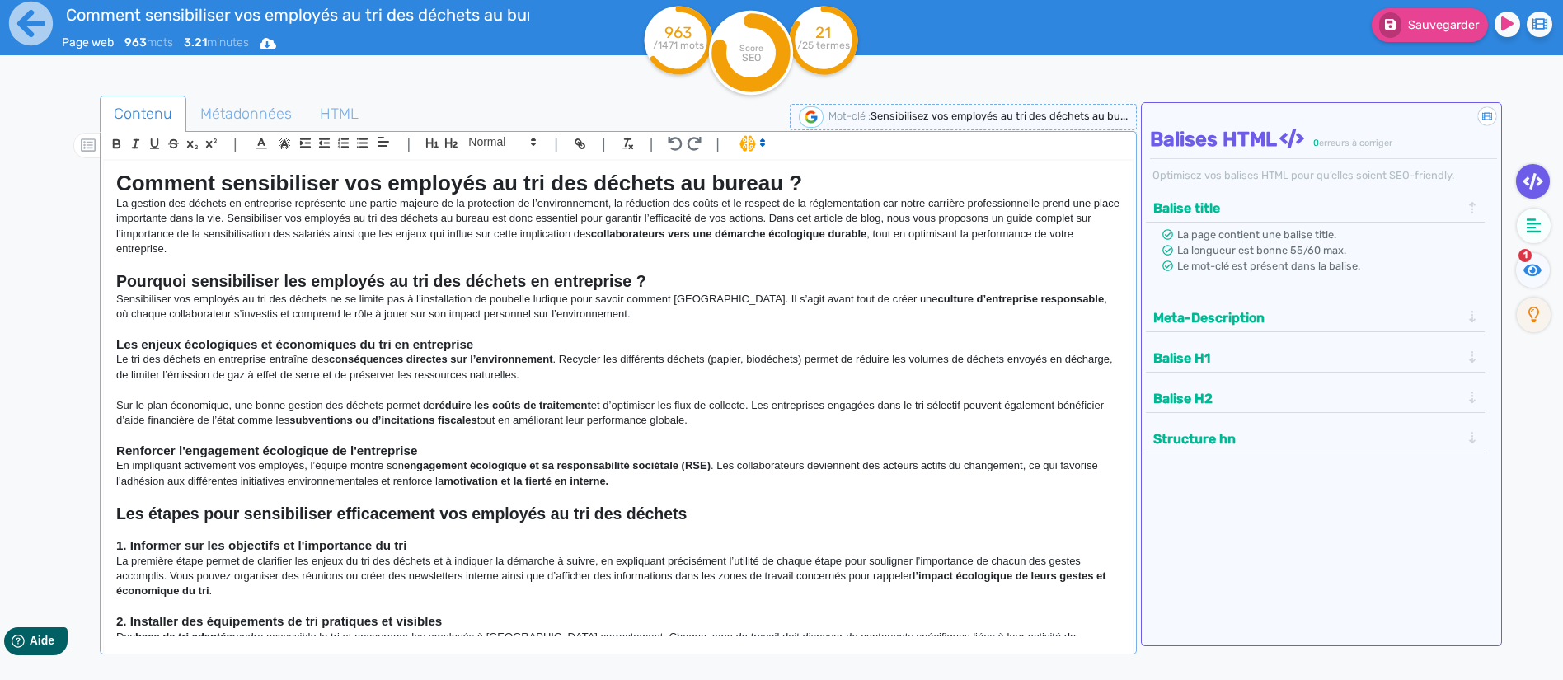
click at [1105, 54] on div "Sauvegarder" at bounding box center [1250, 38] width 625 height 81
click at [828, 40] on tspan "/25 termes" at bounding box center [823, 46] width 53 height 12
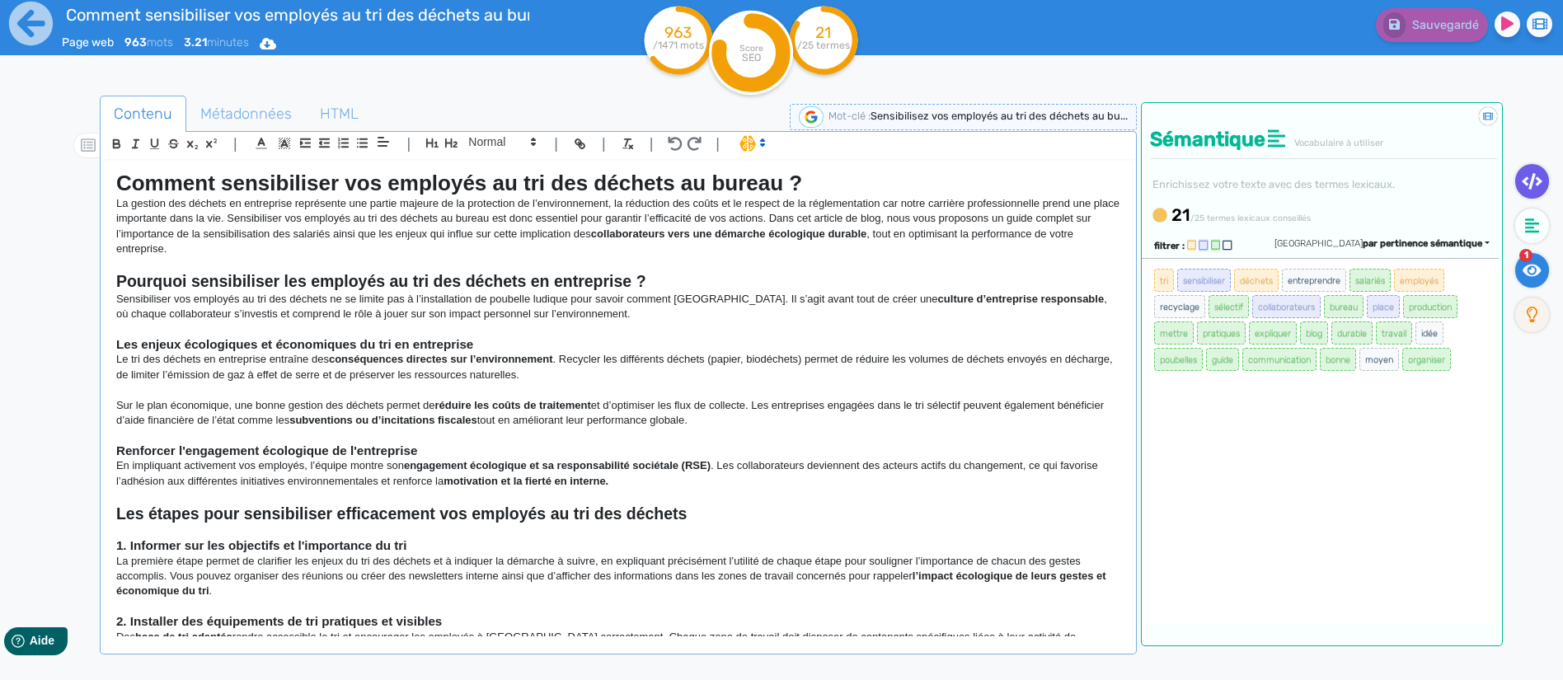
click at [1528, 272] on icon at bounding box center [1532, 270] width 19 height 16
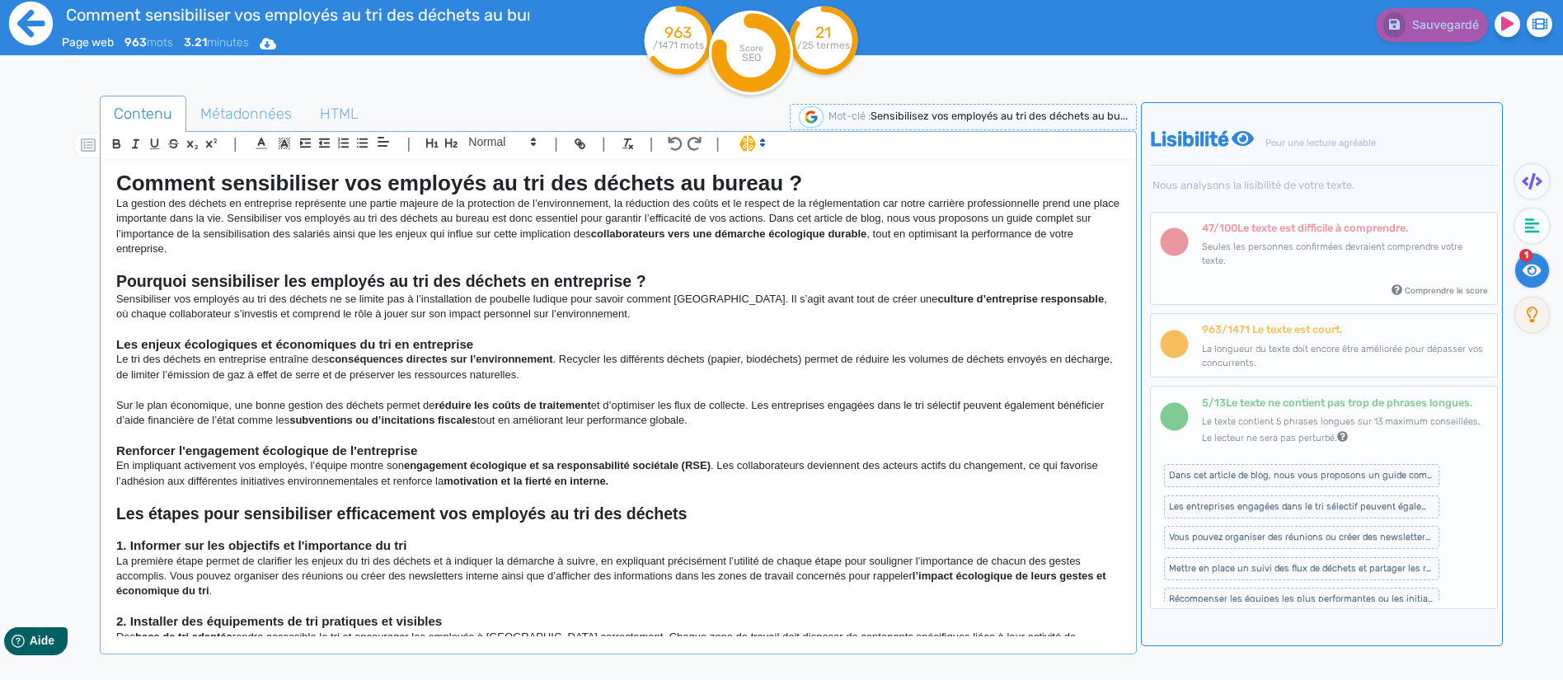
click at [35, 35] on icon at bounding box center [31, 24] width 44 height 44
